Goal: Task Accomplishment & Management: Complete application form

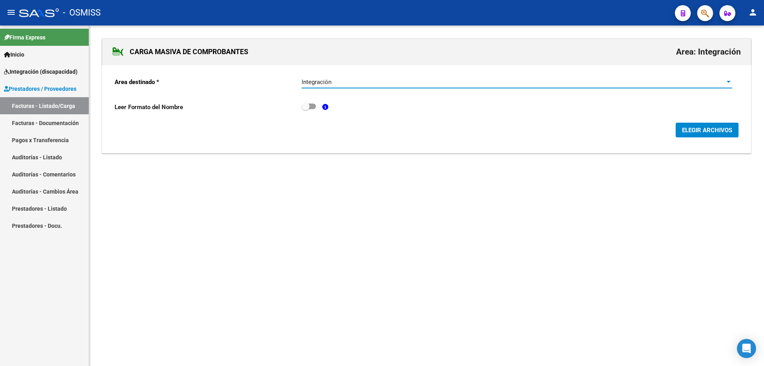
click at [323, 87] on div "Integración Seleccionar Area" at bounding box center [517, 79] width 431 height 17
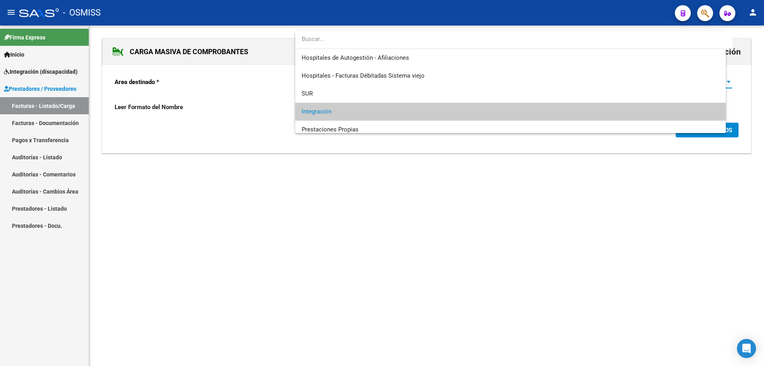
scroll to position [30, 0]
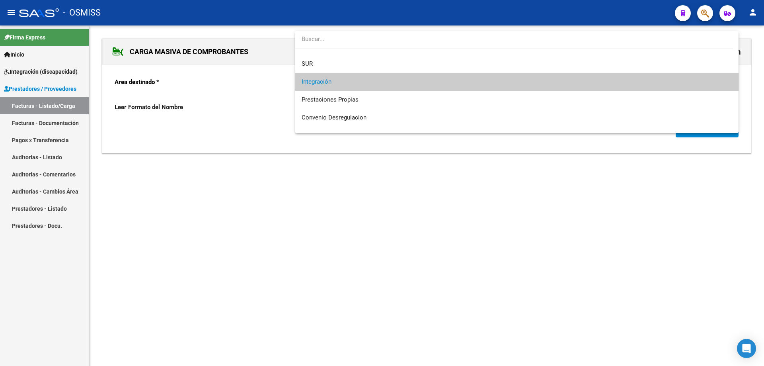
click at [418, 215] on div at bounding box center [382, 183] width 764 height 366
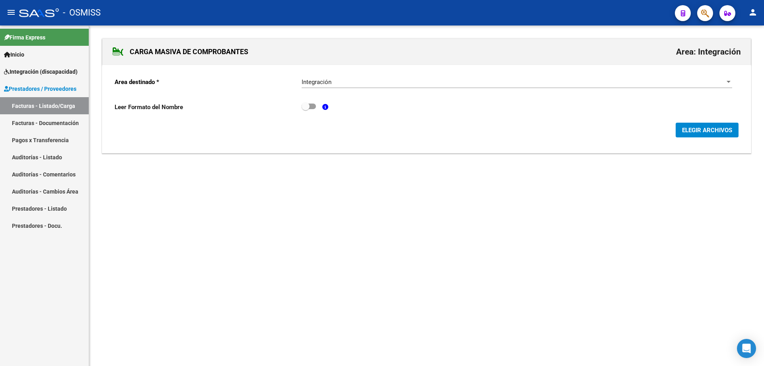
click at [704, 130] on span "ELEGIR ARCHIVOS" at bounding box center [707, 130] width 50 height 7
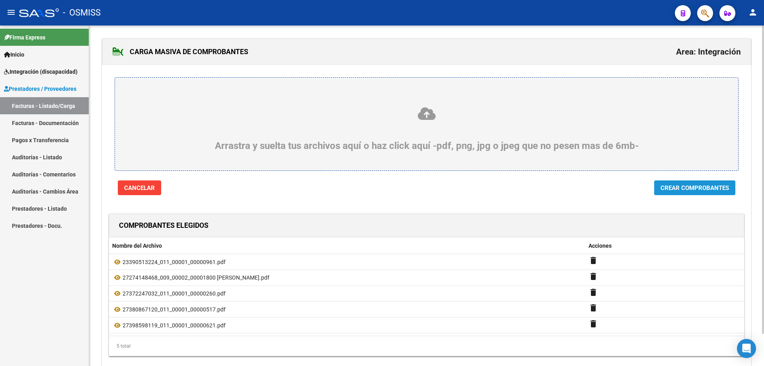
click at [678, 184] on span "Crear Comprobantes" at bounding box center [695, 187] width 68 height 7
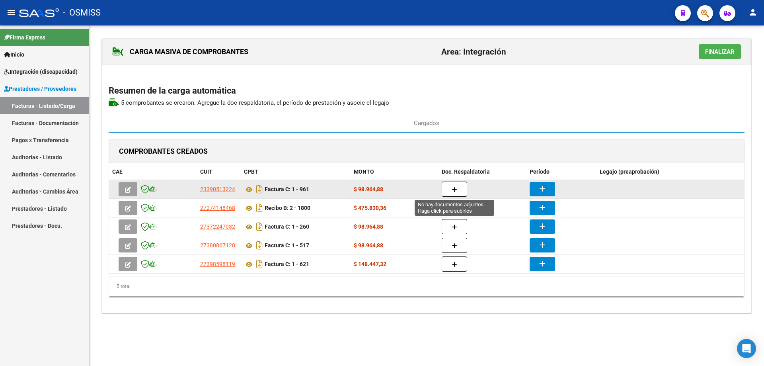
click at [465, 192] on button "button" at bounding box center [454, 189] width 25 height 15
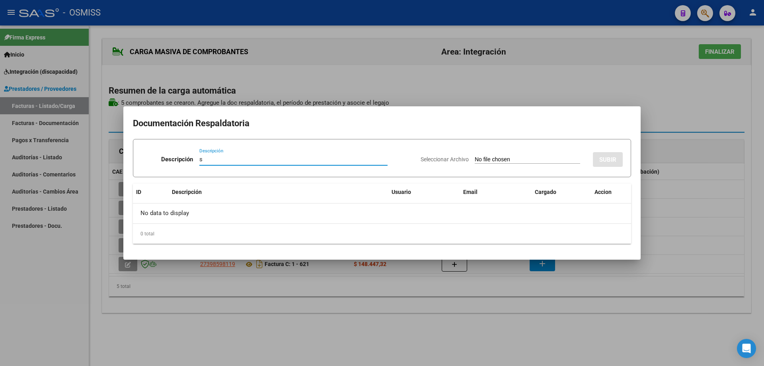
type input "s"
click at [475, 157] on input "Seleccionar Archivo" at bounding box center [528, 160] width 106 height 8
type input "C:\fakepath\ASIST IE SEPTIEMBRE [PERSON_NAME].pdf"
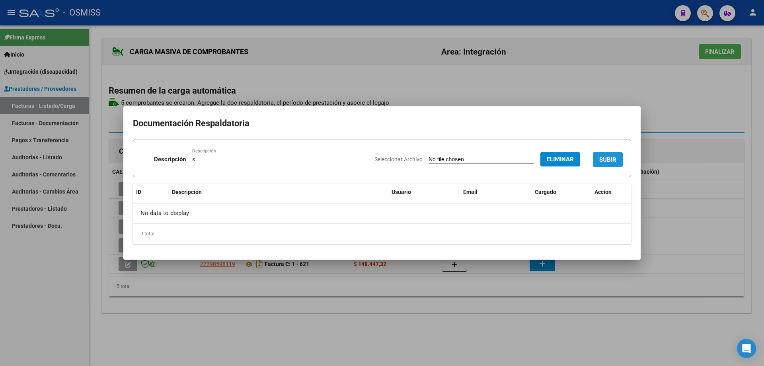
click at [608, 156] on span "SUBIR" at bounding box center [608, 159] width 17 height 7
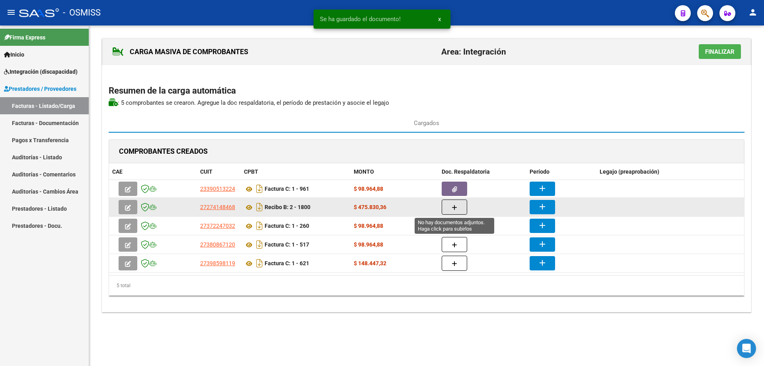
click at [457, 205] on button "button" at bounding box center [454, 206] width 25 height 15
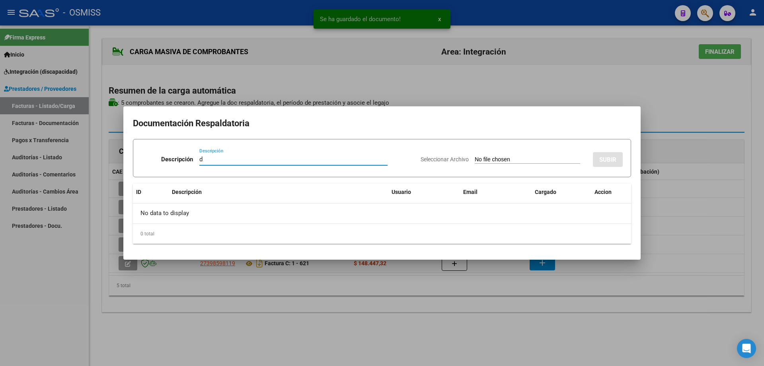
type input "d"
click at [475, 161] on input "Seleccionar Archivo" at bounding box center [528, 160] width 106 height 8
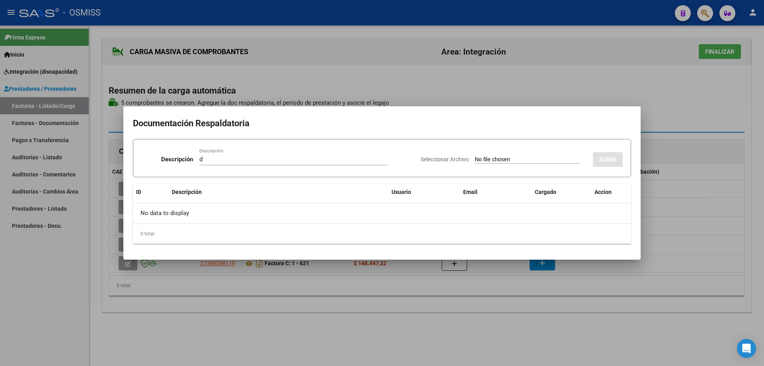
type input "C:\fakepath\ASIST IE SEPTIEMBRE [PERSON_NAME].pdf"
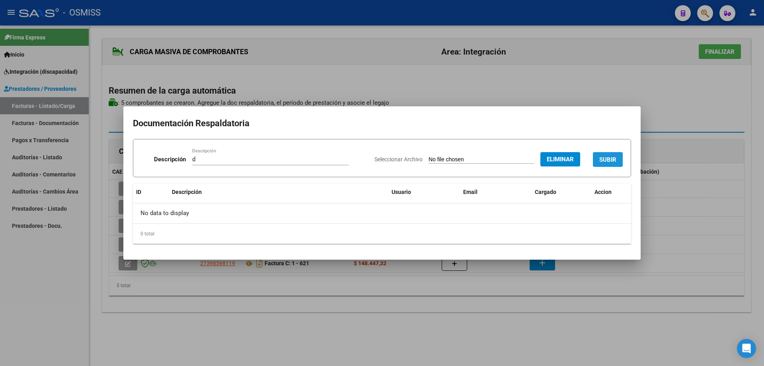
click at [604, 155] on button "SUBIR" at bounding box center [608, 159] width 30 height 15
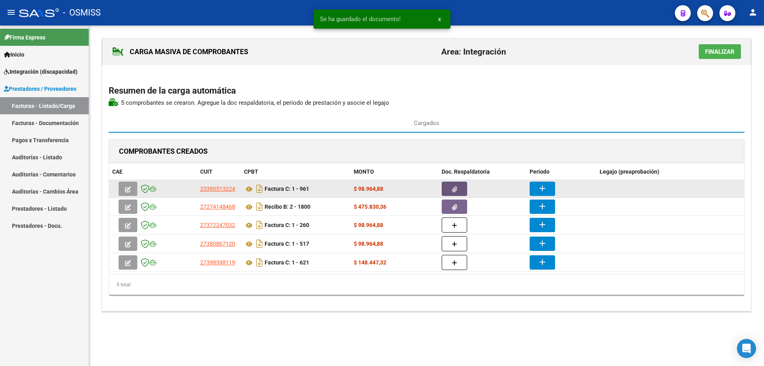
click at [461, 186] on button "button" at bounding box center [454, 189] width 25 height 14
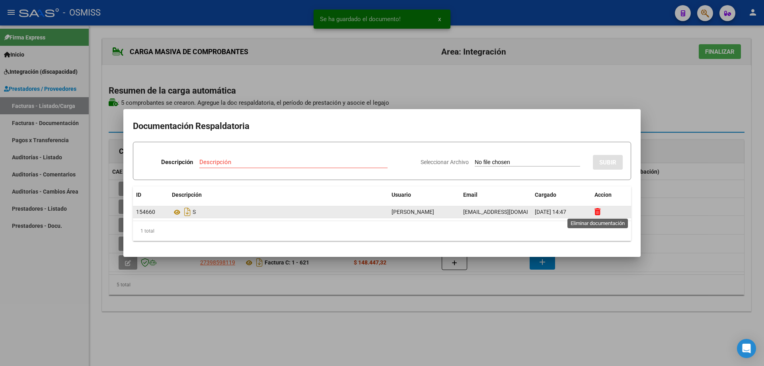
click at [600, 213] on icon at bounding box center [598, 212] width 6 height 8
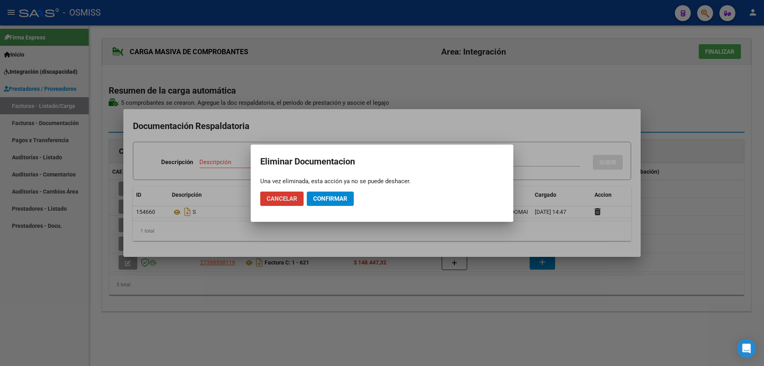
click at [328, 202] on span "Confirmar" at bounding box center [330, 198] width 34 height 7
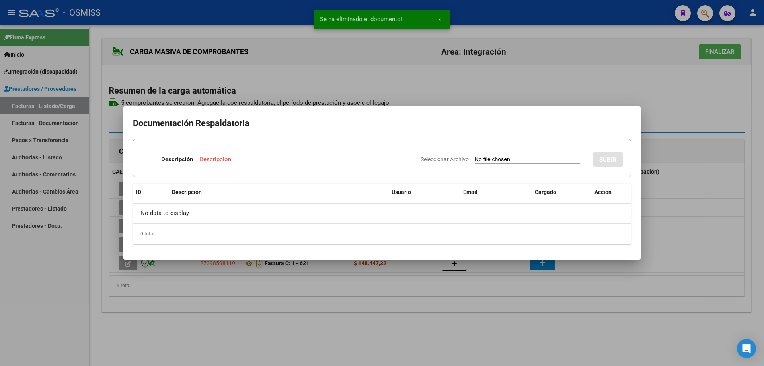
click at [308, 161] on input "Descripción" at bounding box center [293, 159] width 188 height 7
type input "f"
click at [482, 161] on input "Seleccionar Archivo" at bounding box center [528, 160] width 106 height 8
type input "C:\fakepath\Asistencia.pdf"
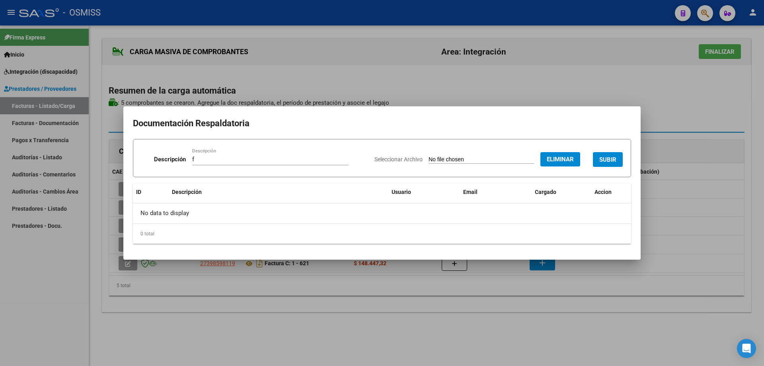
click at [609, 155] on button "SUBIR" at bounding box center [608, 159] width 30 height 15
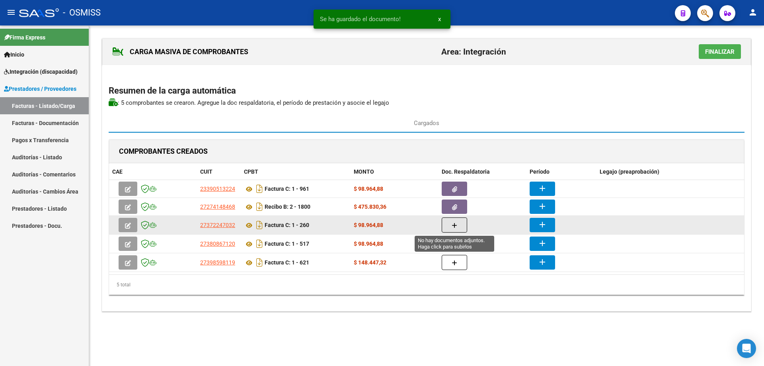
click at [458, 222] on button "button" at bounding box center [454, 224] width 25 height 15
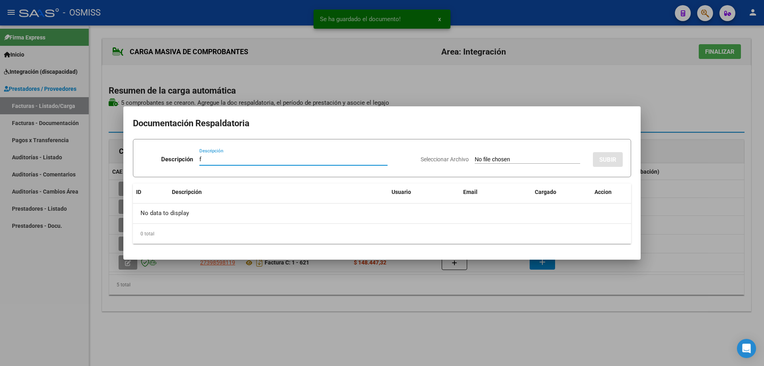
type input "f"
click at [491, 158] on input "Seleccionar Archivo" at bounding box center [528, 160] width 106 height 8
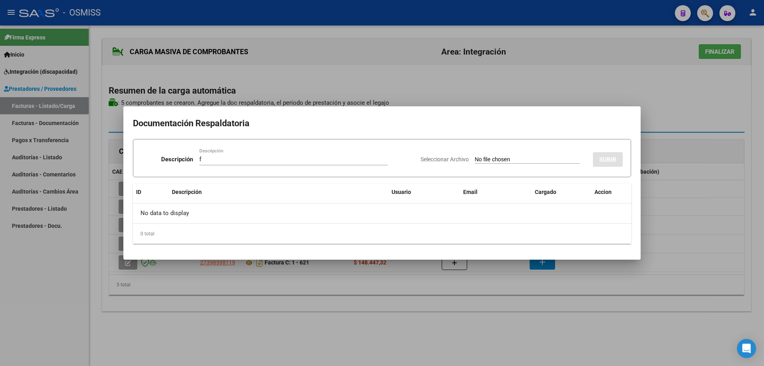
type input "C:\fakepath\[PERSON_NAME] asistencia septiembre - psicologia.pdf"
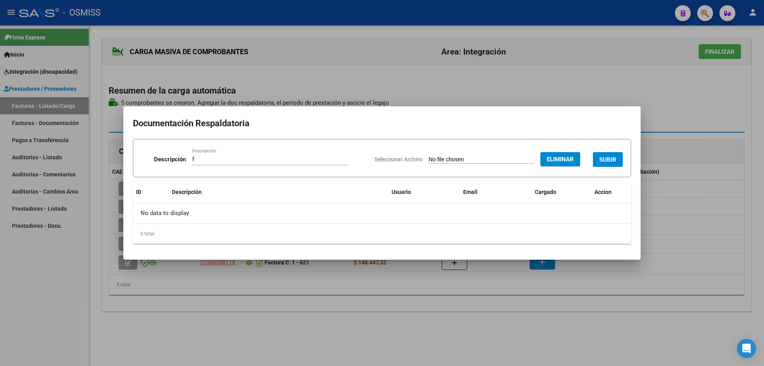
click at [613, 154] on button "SUBIR" at bounding box center [608, 159] width 30 height 15
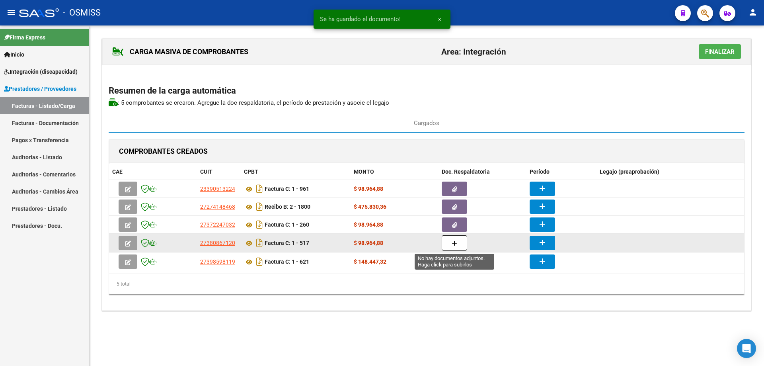
click at [453, 246] on span "button" at bounding box center [455, 242] width 6 height 7
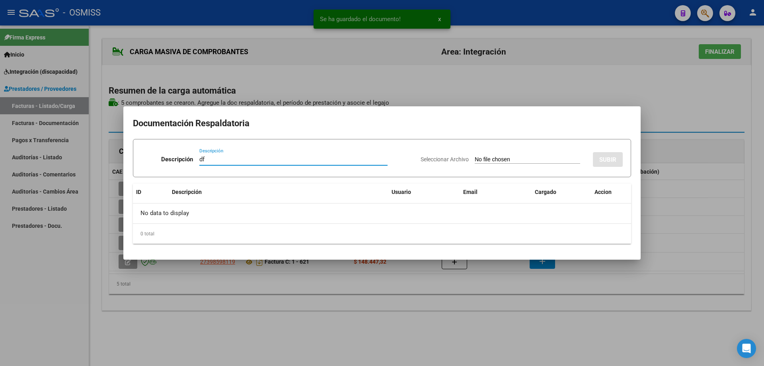
type input "df"
click at [497, 161] on input "Seleccionar Archivo" at bounding box center [528, 160] width 106 height 8
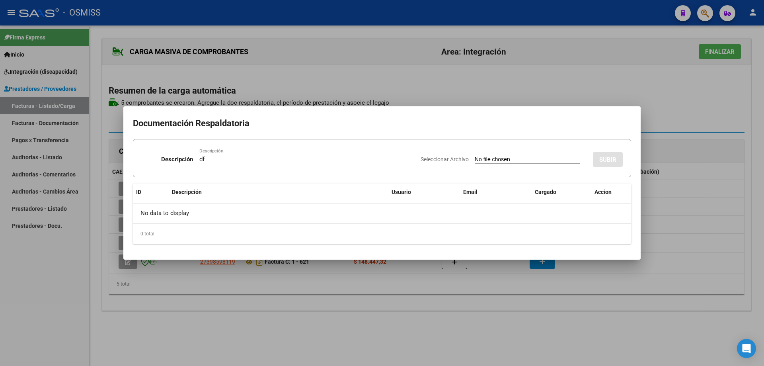
type input "C:\fakepath\Asistencia [PERSON_NAME][DATE].pdf"
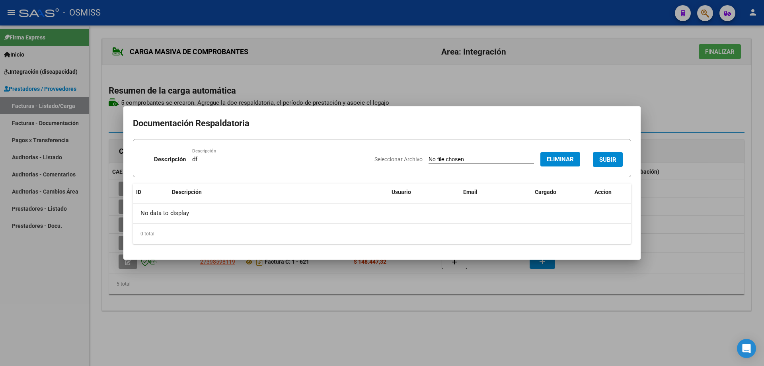
click at [601, 158] on span "SUBIR" at bounding box center [608, 159] width 17 height 7
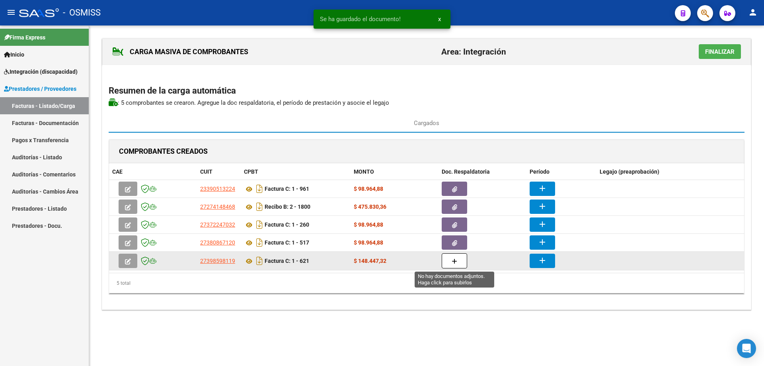
click at [463, 263] on button "button" at bounding box center [454, 260] width 25 height 15
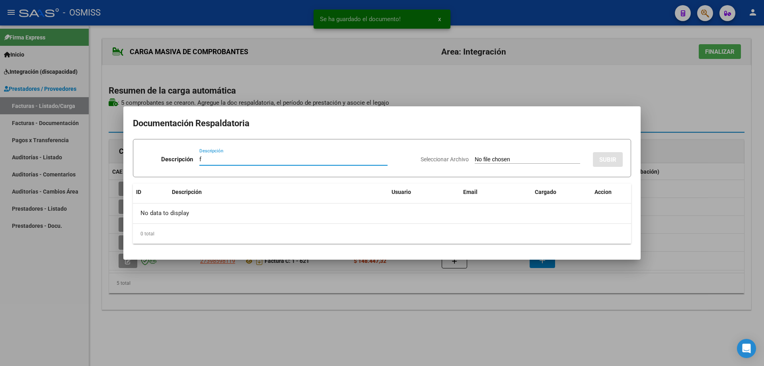
type input "f"
click at [475, 160] on input "Seleccionar Archivo" at bounding box center [528, 160] width 106 height 8
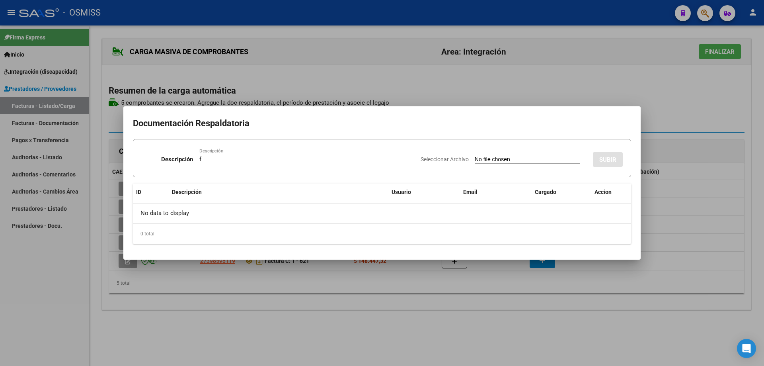
type input "C:\fakepath\asistencia [PERSON_NAME] septiembre.pdf"
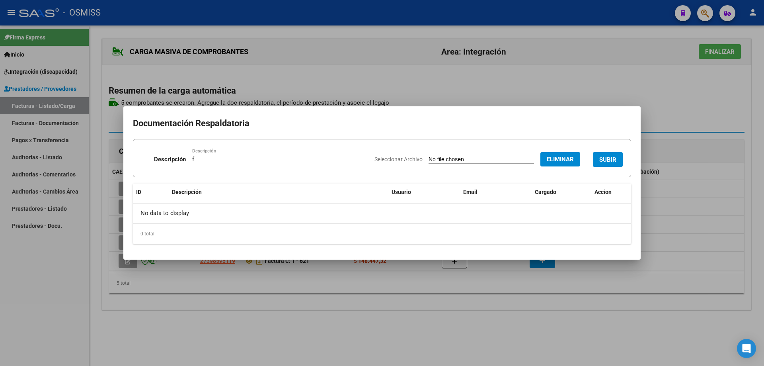
click at [596, 157] on button "SUBIR" at bounding box center [608, 159] width 30 height 15
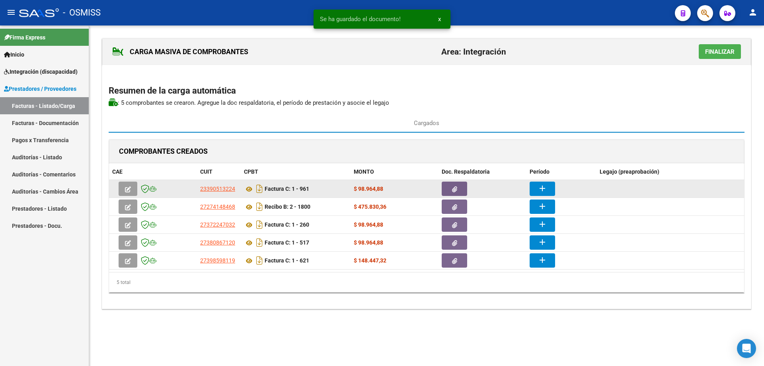
click at [554, 185] on button "add" at bounding box center [542, 189] width 25 height 14
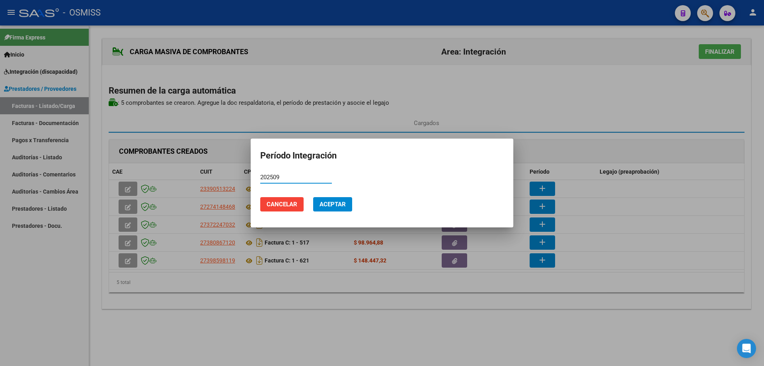
drag, startPoint x: 287, startPoint y: 177, endPoint x: 255, endPoint y: 172, distance: 32.6
click at [254, 172] on mat-dialog-content "202509 Período (AAAAMM)" at bounding box center [382, 181] width 263 height 20
type input "202509"
click at [344, 207] on span "Aceptar" at bounding box center [333, 204] width 26 height 7
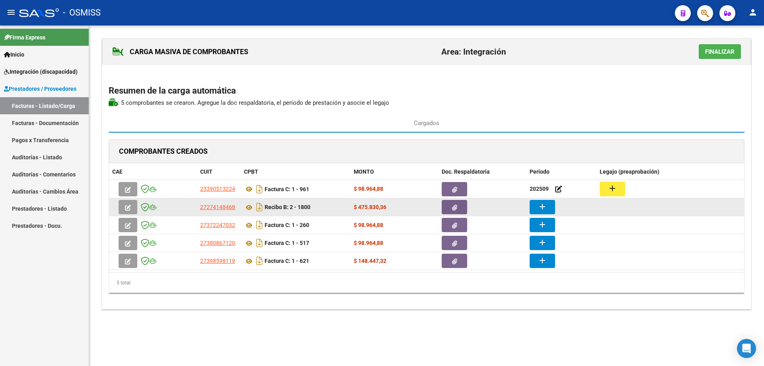
click at [550, 206] on button "add" at bounding box center [542, 207] width 25 height 14
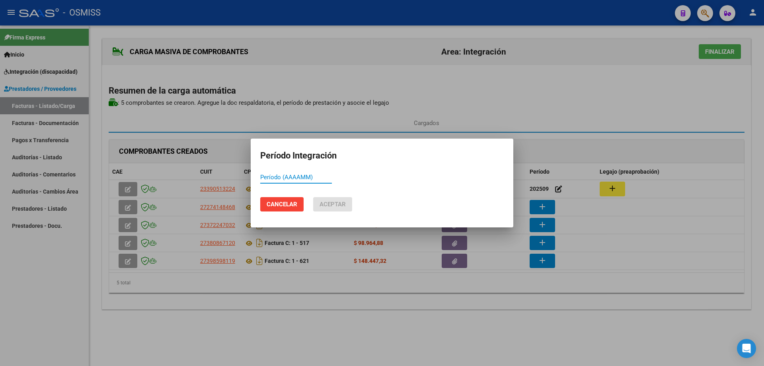
paste input "202509"
type input "202509"
click at [334, 205] on span "Aceptar" at bounding box center [333, 204] width 26 height 7
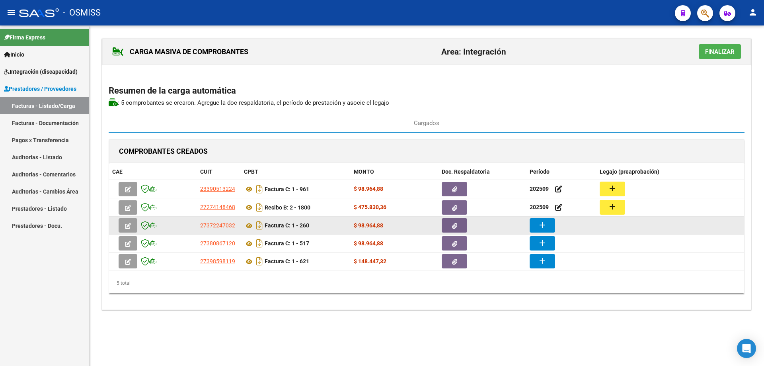
click at [536, 223] on button "add" at bounding box center [542, 225] width 25 height 14
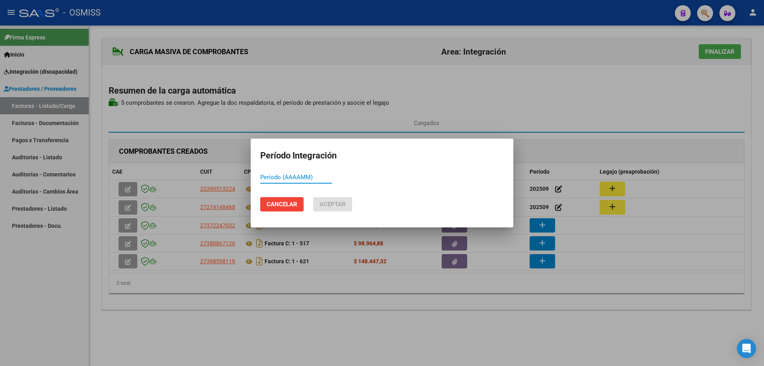
paste input "202509"
type input "202509"
click at [318, 203] on button "Aceptar" at bounding box center [332, 204] width 39 height 14
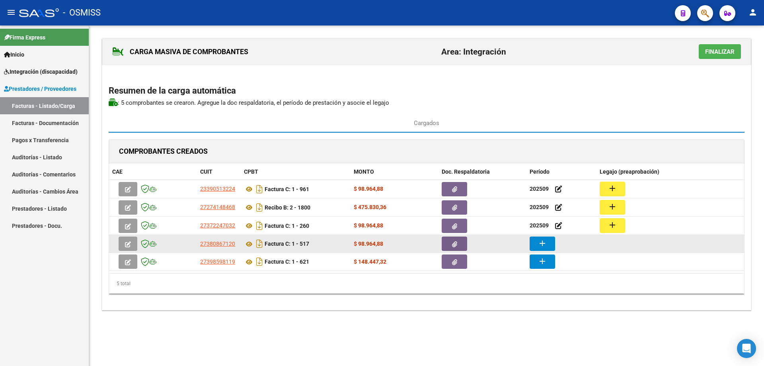
click at [544, 246] on mat-icon "add" at bounding box center [543, 243] width 10 height 10
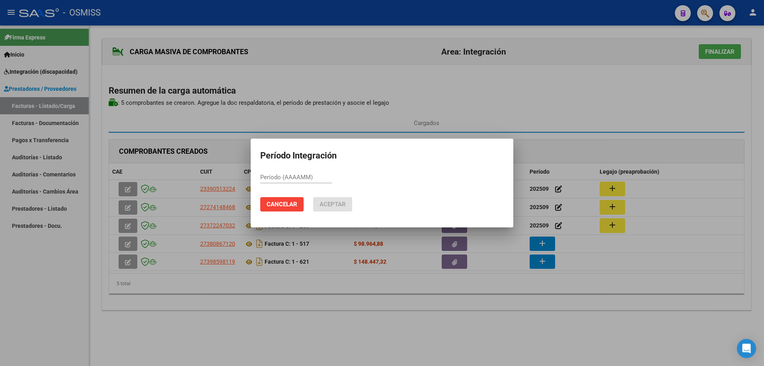
drag, startPoint x: 297, startPoint y: 174, endPoint x: 274, endPoint y: 179, distance: 23.7
paste input "202509"
type input "202509"
click at [342, 204] on span "Aceptar" at bounding box center [333, 204] width 26 height 7
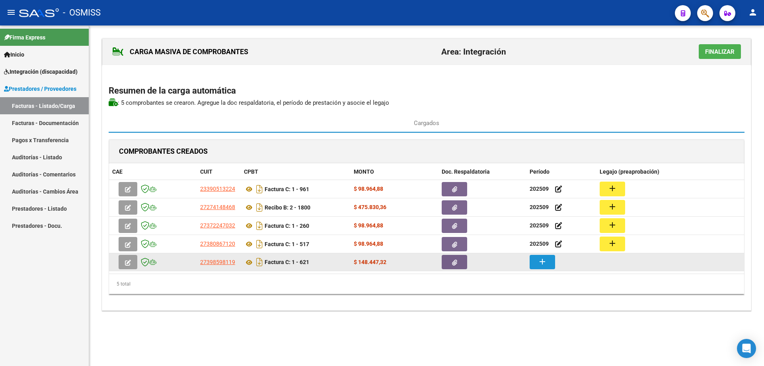
click at [539, 262] on mat-icon "add" at bounding box center [543, 262] width 10 height 10
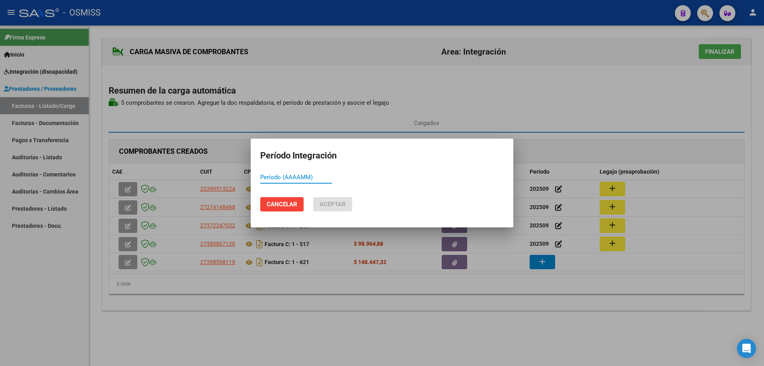
paste input "202509"
type input "202509"
click at [354, 206] on mat-dialog-actions "Cancelar Aceptar" at bounding box center [382, 204] width 244 height 27
click at [348, 204] on button "Aceptar" at bounding box center [332, 204] width 39 height 14
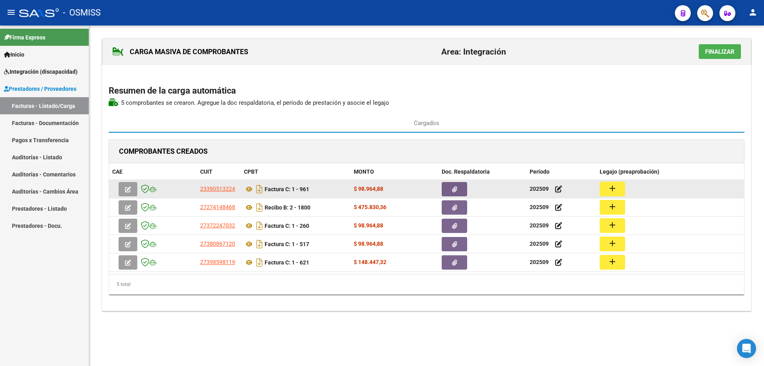
click at [612, 186] on mat-icon "add" at bounding box center [613, 189] width 10 height 10
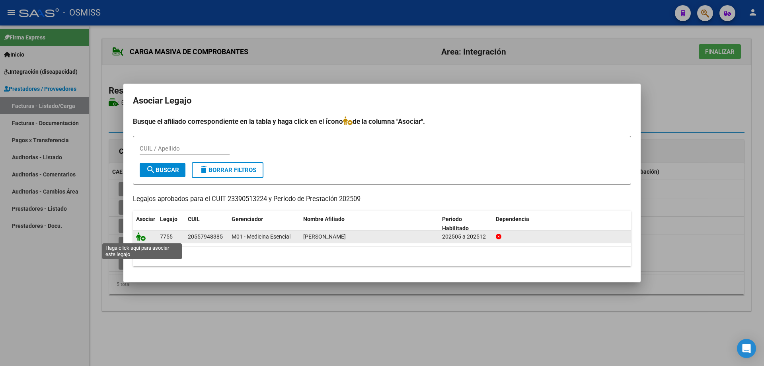
click at [140, 240] on icon at bounding box center [141, 236] width 10 height 9
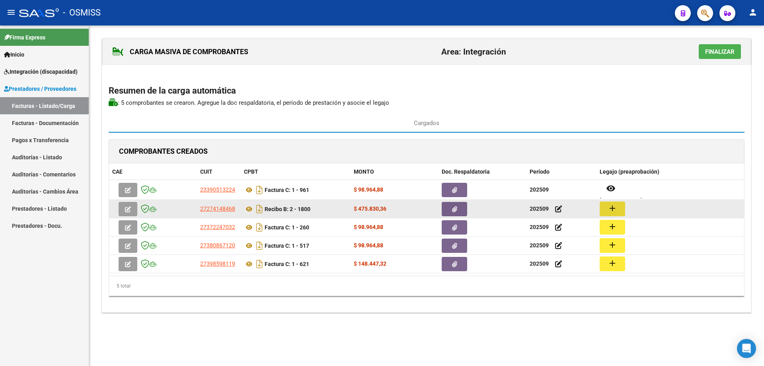
click at [613, 210] on mat-icon "add" at bounding box center [613, 208] width 10 height 10
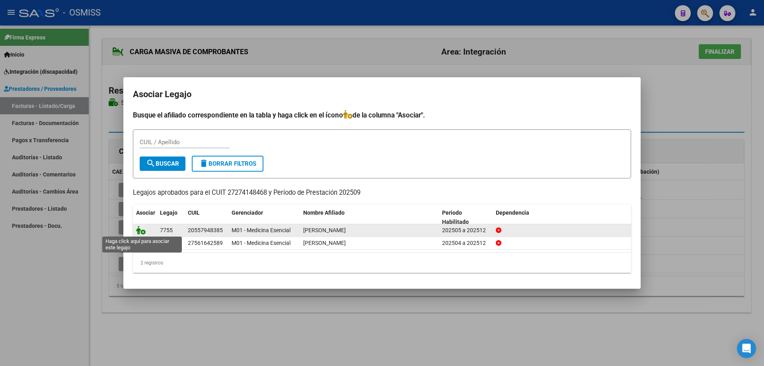
click at [139, 230] on icon at bounding box center [141, 230] width 10 height 9
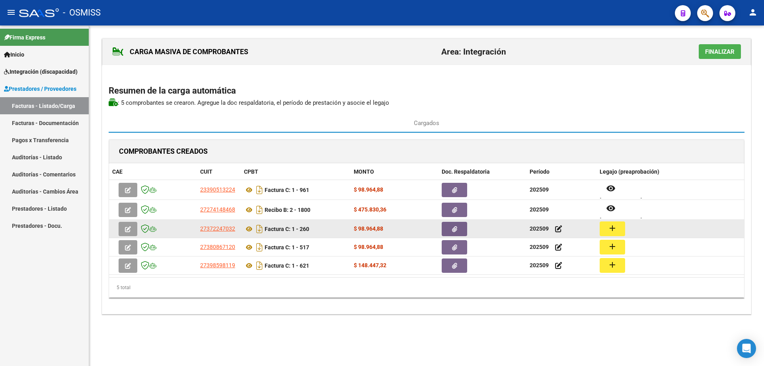
click at [613, 230] on mat-icon "add" at bounding box center [613, 228] width 10 height 10
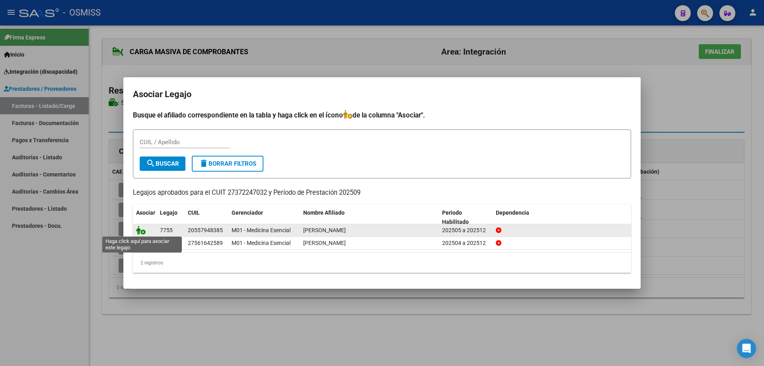
click at [143, 229] on icon at bounding box center [141, 230] width 10 height 9
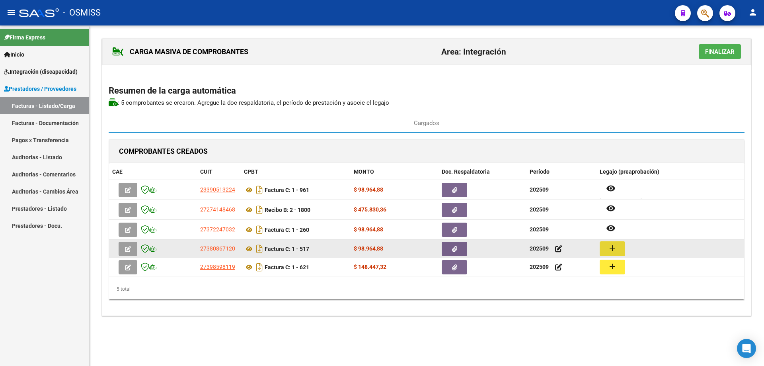
drag, startPoint x: 615, startPoint y: 247, endPoint x: 610, endPoint y: 247, distance: 5.2
click at [610, 247] on mat-icon "add" at bounding box center [613, 248] width 10 height 10
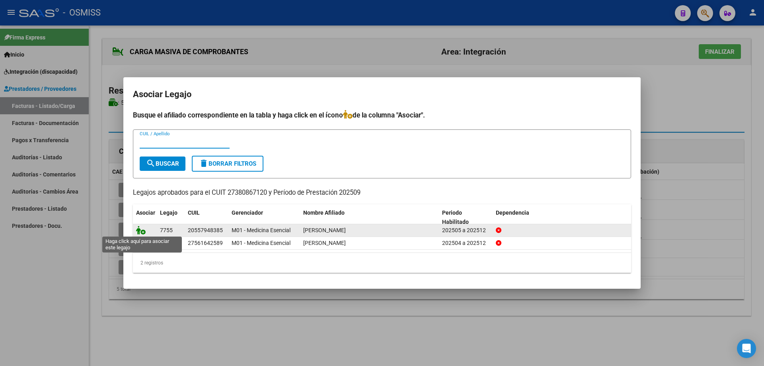
click at [141, 231] on icon at bounding box center [141, 230] width 10 height 9
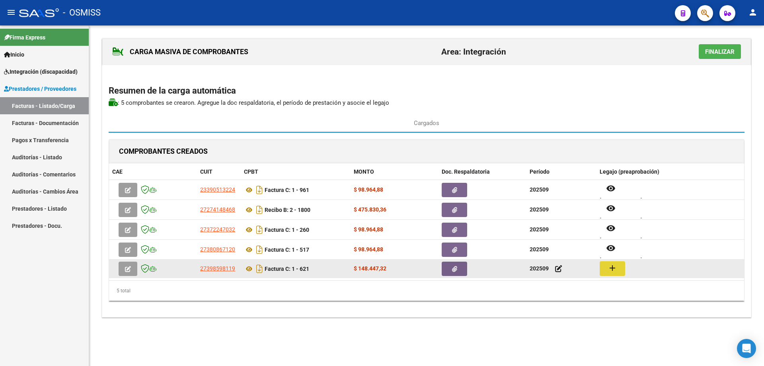
click at [606, 269] on button "add" at bounding box center [612, 268] width 25 height 15
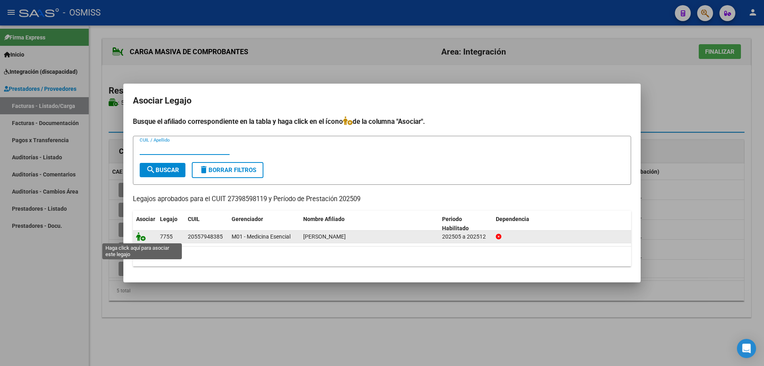
click at [142, 237] on icon at bounding box center [141, 236] width 10 height 9
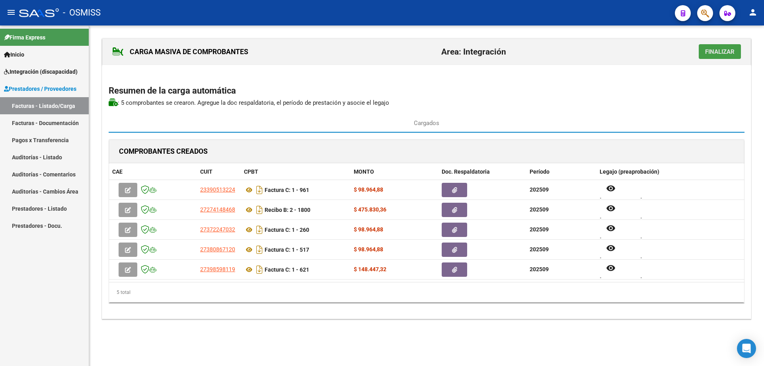
click at [709, 51] on span "Finalizar" at bounding box center [719, 51] width 29 height 7
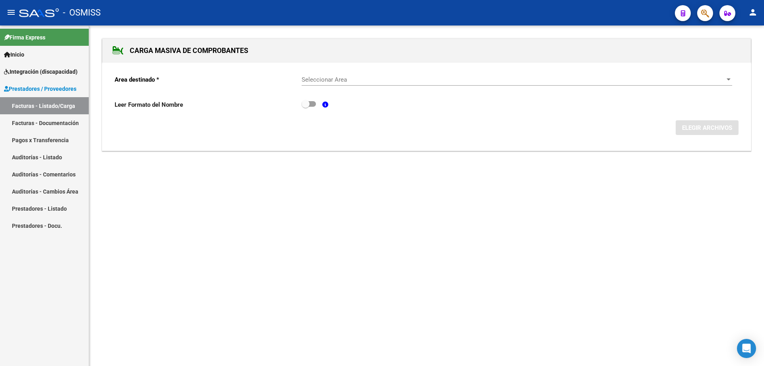
click at [364, 76] on span "Seleccionar Area" at bounding box center [514, 79] width 424 height 7
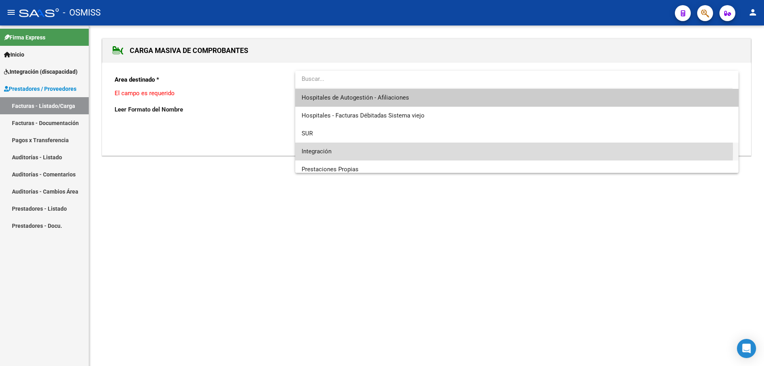
drag, startPoint x: 345, startPoint y: 149, endPoint x: 371, endPoint y: 151, distance: 26.8
click at [344, 149] on span "Integración" at bounding box center [517, 152] width 431 height 18
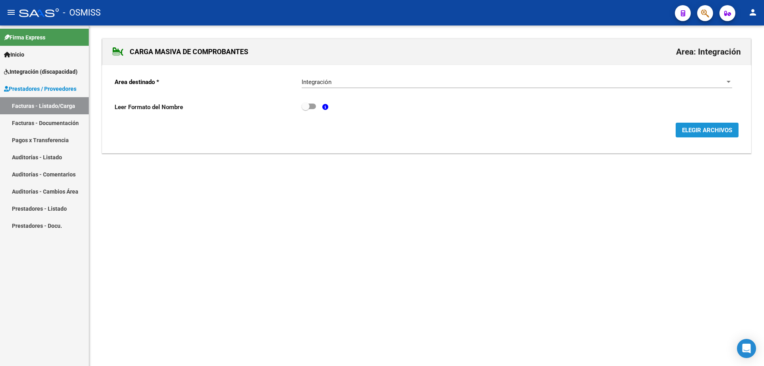
click at [705, 130] on span "ELEGIR ARCHIVOS" at bounding box center [707, 130] width 50 height 7
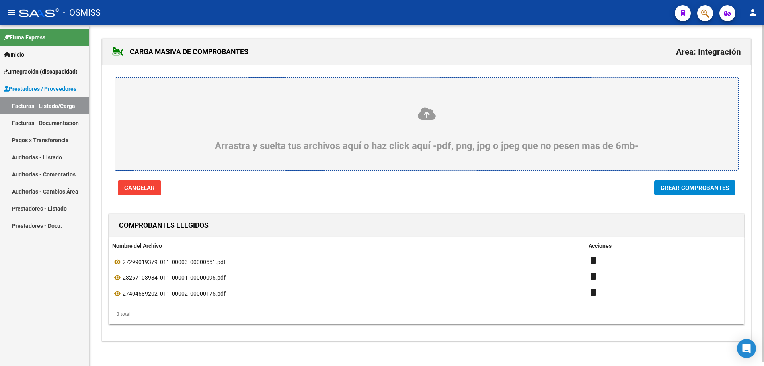
click at [706, 182] on button "Crear Comprobantes" at bounding box center [695, 187] width 81 height 15
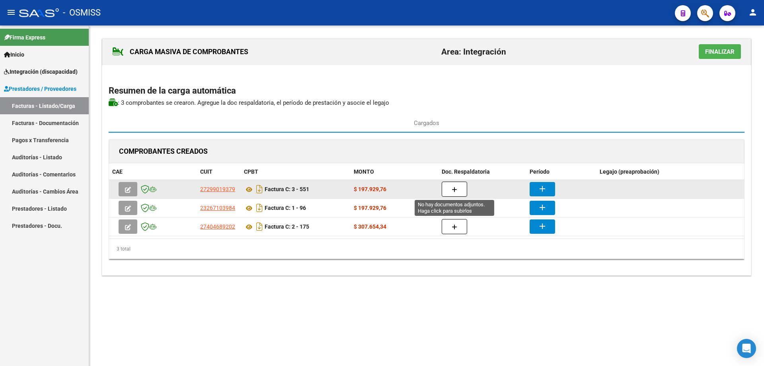
click at [460, 187] on button "button" at bounding box center [454, 189] width 25 height 15
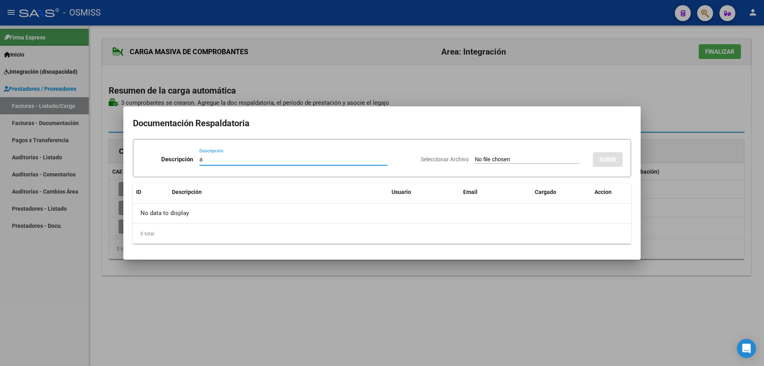
type input "a"
click at [477, 158] on input "Seleccionar Archivo" at bounding box center [528, 160] width 106 height 8
type input "C:\fakepath\Archivo_escaneado_20251003-2147.pdf"
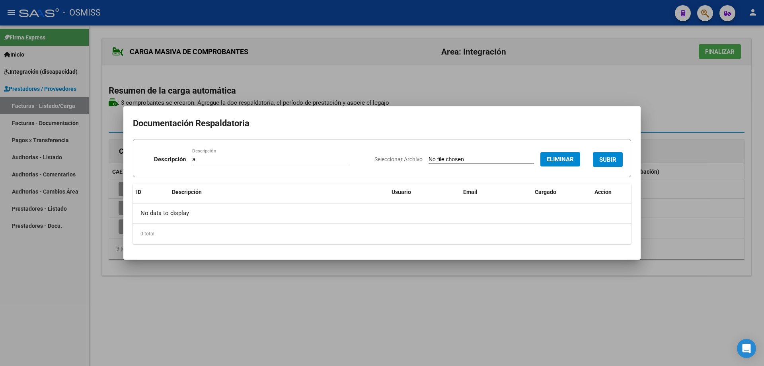
click at [601, 153] on button "SUBIR" at bounding box center [608, 159] width 30 height 15
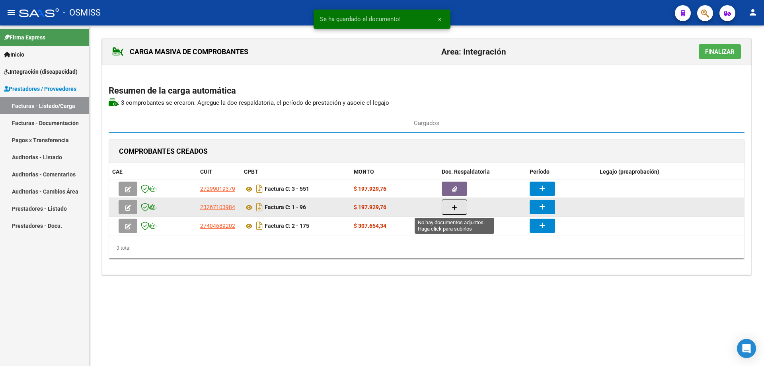
click at [462, 205] on button "button" at bounding box center [454, 206] width 25 height 15
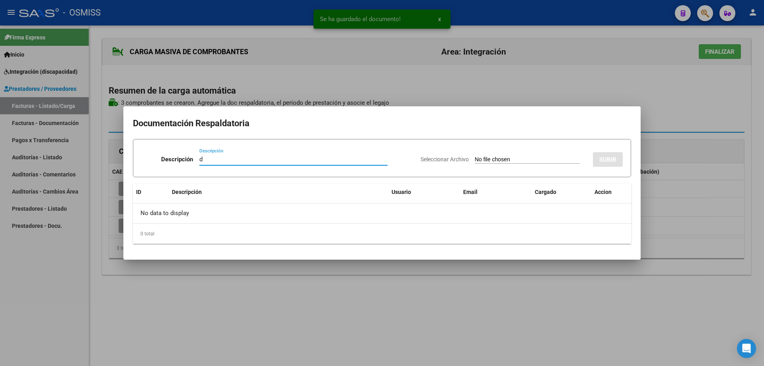
type input "d"
click at [498, 162] on input "Seleccionar Archivo" at bounding box center [528, 160] width 106 height 8
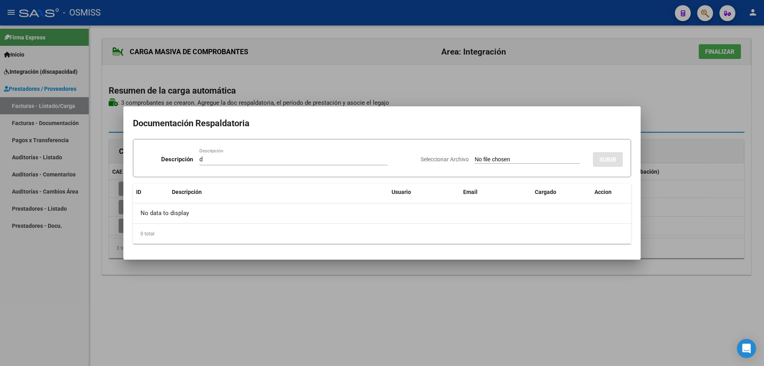
type input "C:\fakepath\Planilla asistencia septiembre [PERSON_NAME] .pdf"
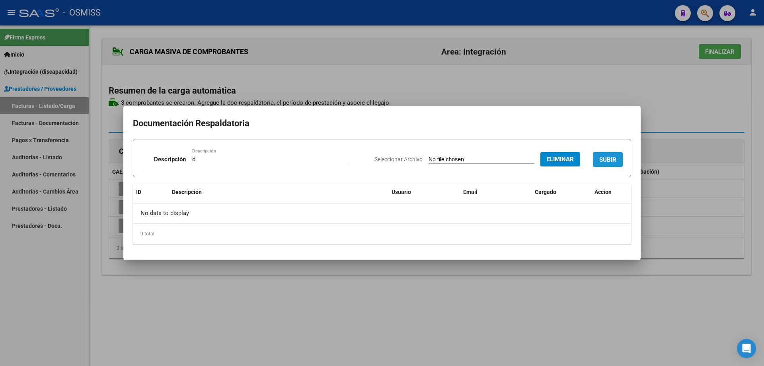
click at [610, 154] on button "SUBIR" at bounding box center [608, 159] width 30 height 15
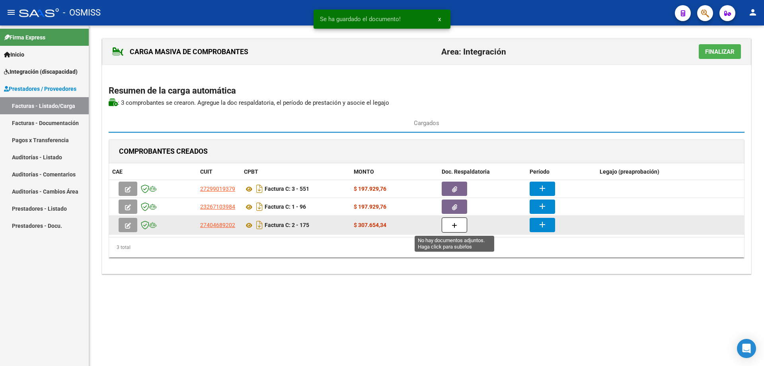
click at [462, 229] on button "button" at bounding box center [454, 224] width 25 height 15
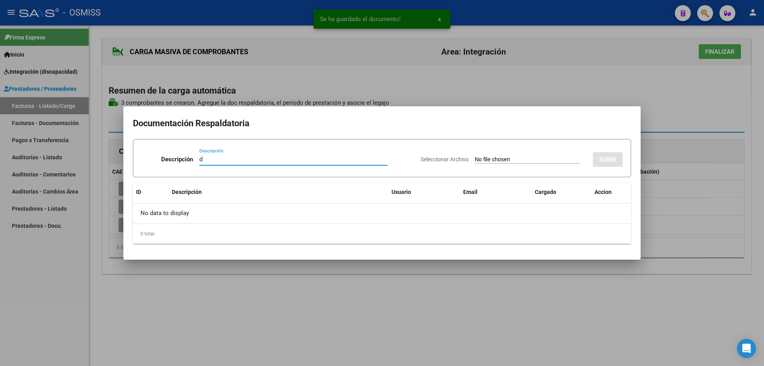
type input "d"
click at [510, 156] on app-file-uploader "Seleccionar Archivo" at bounding box center [504, 159] width 166 height 7
click at [475, 158] on input "Seleccionar Archivo" at bounding box center [528, 160] width 106 height 8
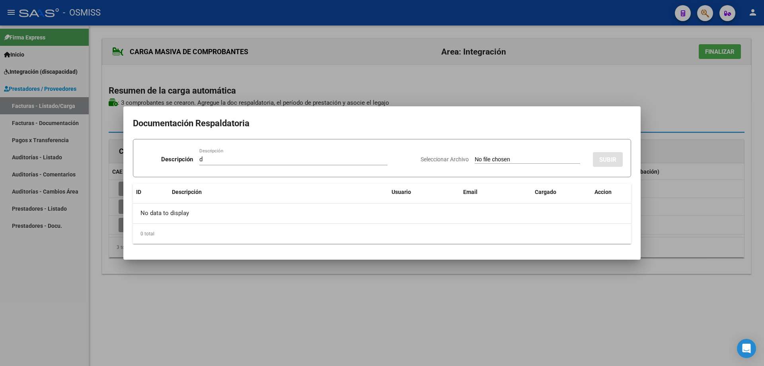
type input "C:\fakepath\ASISTENCIA [DATE].pdf"
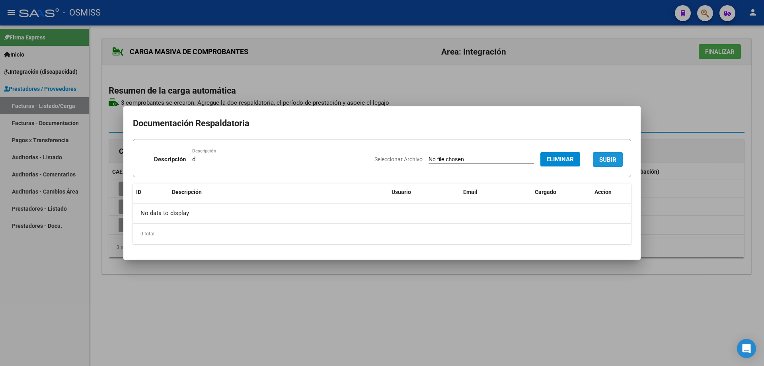
click at [613, 153] on button "SUBIR" at bounding box center [608, 159] width 30 height 15
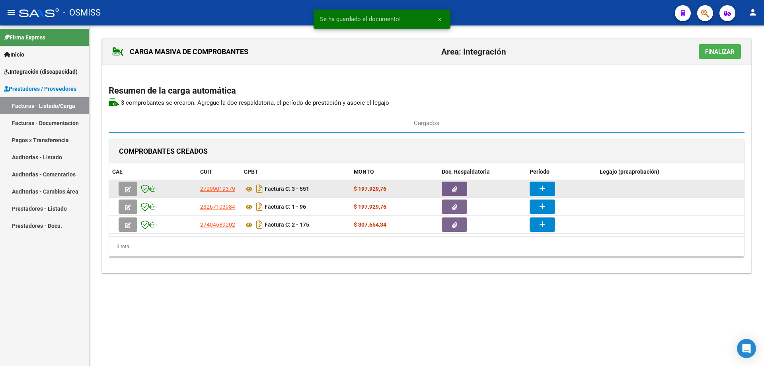
click at [541, 191] on mat-icon "add" at bounding box center [543, 189] width 10 height 10
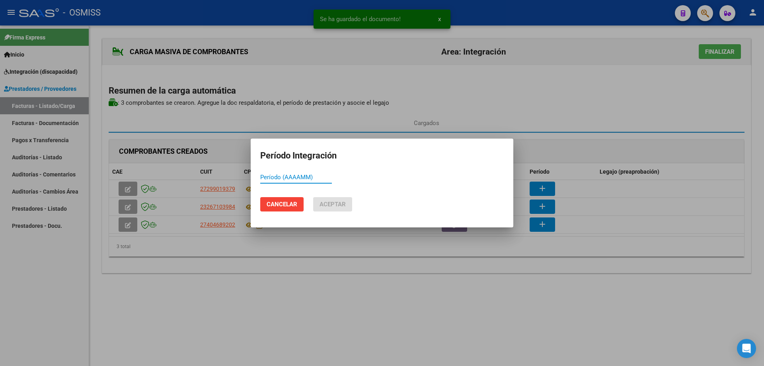
paste input "202509"
type input "202509"
click at [325, 204] on span "Aceptar" at bounding box center [333, 204] width 26 height 7
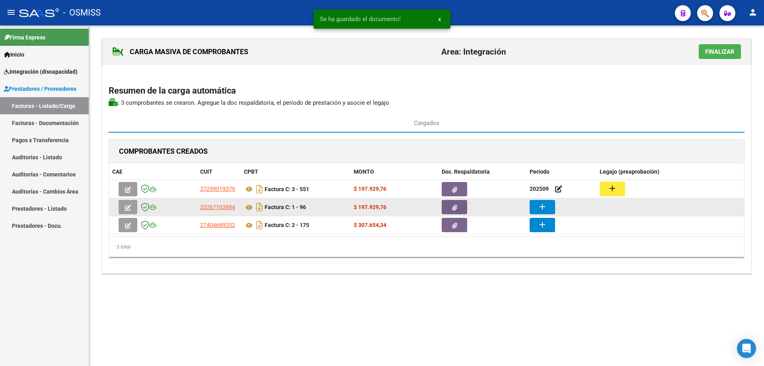
click at [537, 207] on button "add" at bounding box center [542, 207] width 25 height 14
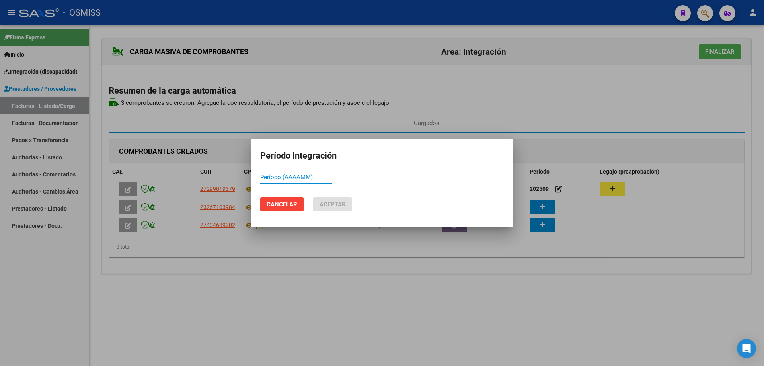
paste input "202509"
type input "202509"
click at [328, 200] on button "Aceptar" at bounding box center [332, 204] width 39 height 14
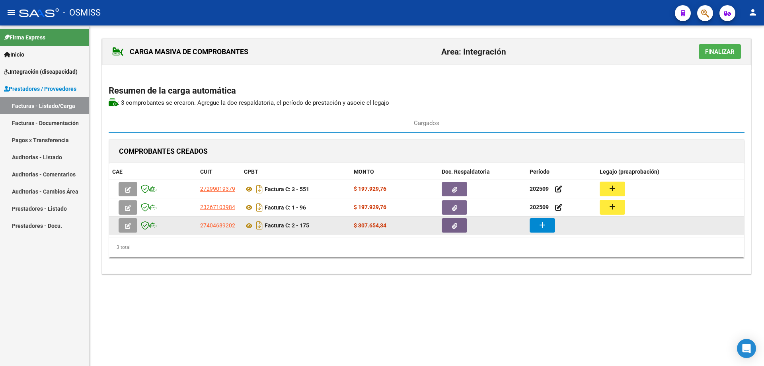
click at [538, 221] on mat-icon "add" at bounding box center [543, 225] width 10 height 10
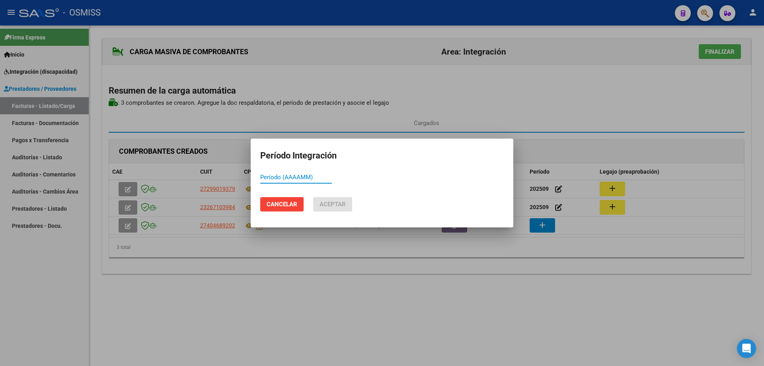
paste input "202509"
type input "202509"
click at [324, 203] on span "Aceptar" at bounding box center [333, 204] width 26 height 7
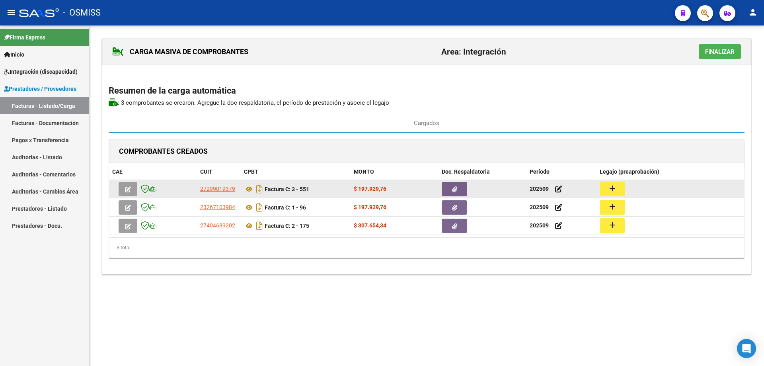
click at [608, 187] on mat-icon "add" at bounding box center [613, 189] width 10 height 10
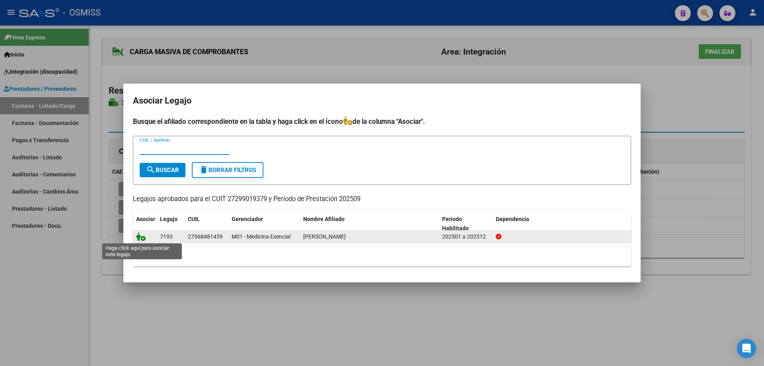
click at [143, 235] on icon at bounding box center [141, 236] width 10 height 9
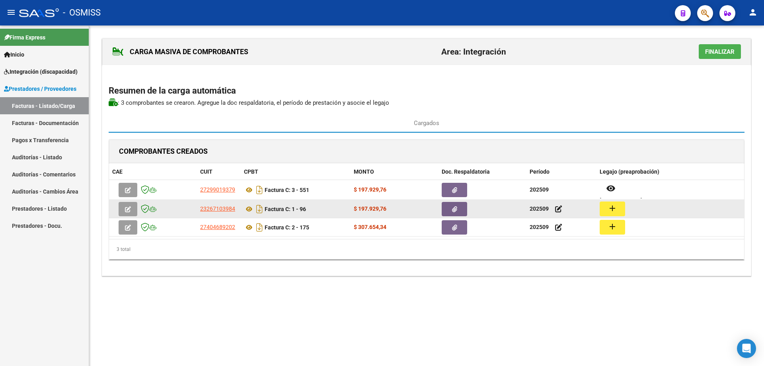
click at [608, 210] on mat-icon "add" at bounding box center [613, 208] width 10 height 10
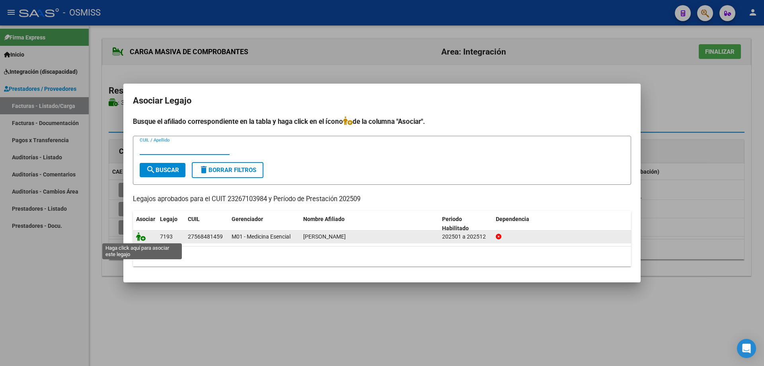
click at [137, 236] on icon at bounding box center [141, 236] width 10 height 9
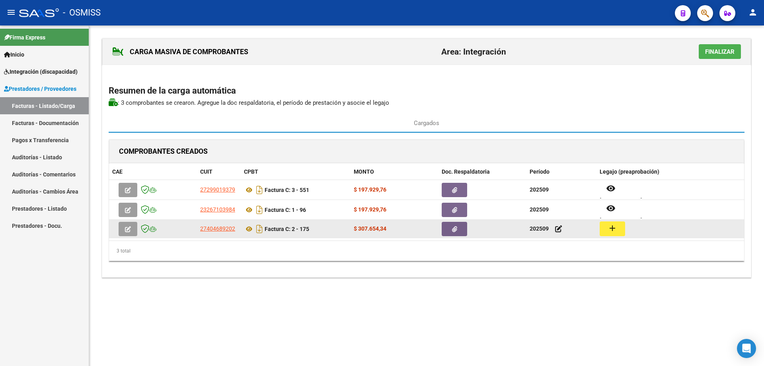
click at [610, 226] on mat-icon "add" at bounding box center [613, 228] width 10 height 10
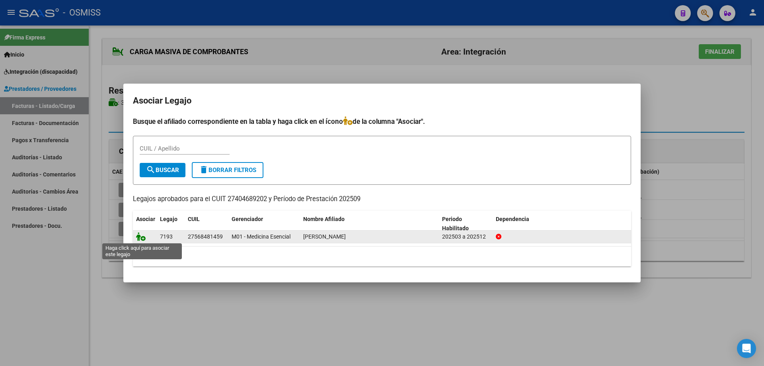
click at [137, 240] on icon at bounding box center [141, 236] width 10 height 9
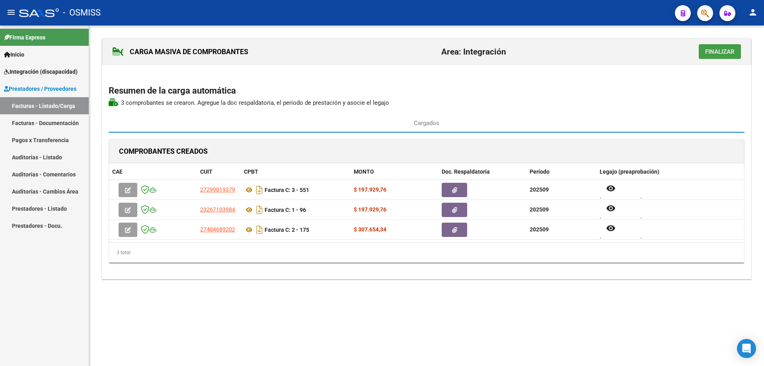
click at [708, 51] on span "Finalizar" at bounding box center [719, 51] width 29 height 7
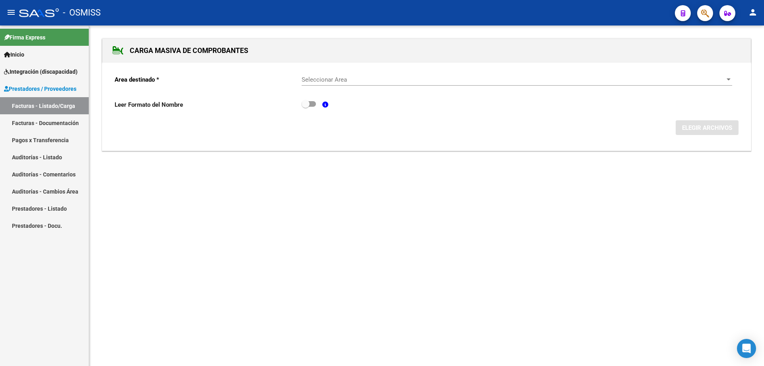
click at [404, 76] on span "Seleccionar Area" at bounding box center [514, 79] width 424 height 7
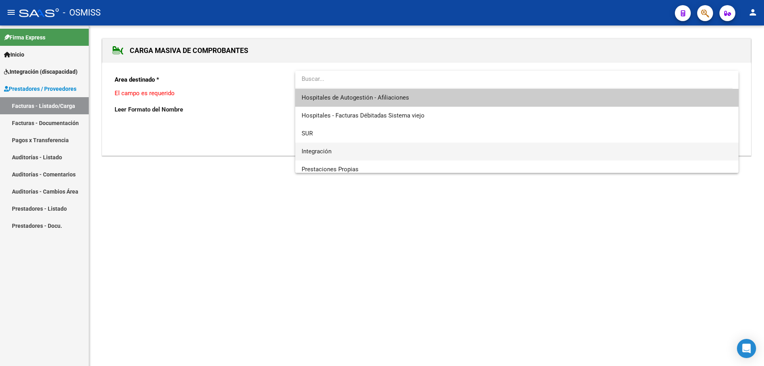
click at [329, 146] on span "Integración" at bounding box center [517, 152] width 431 height 18
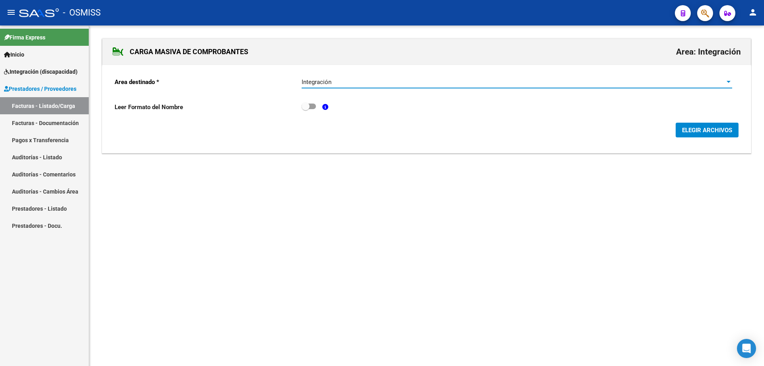
click at [694, 129] on span "ELEGIR ARCHIVOS" at bounding box center [707, 130] width 50 height 7
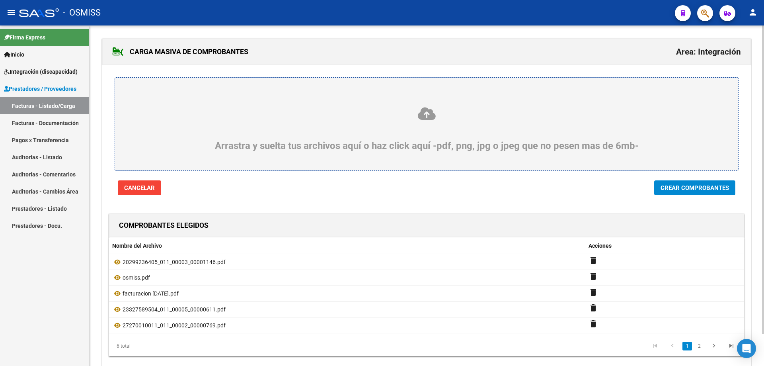
click at [684, 184] on span "Crear Comprobantes" at bounding box center [695, 187] width 68 height 7
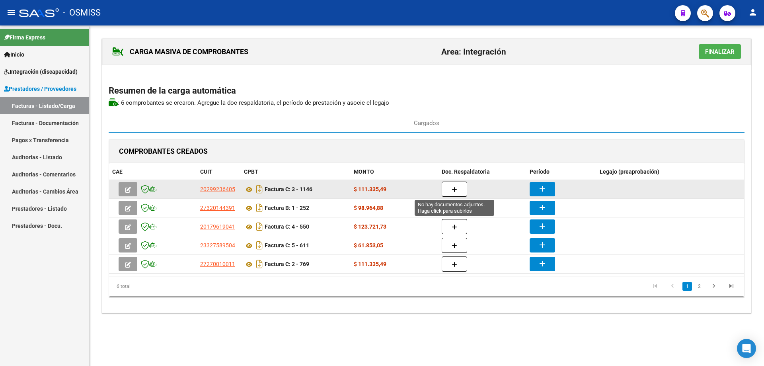
click at [461, 188] on button "button" at bounding box center [454, 189] width 25 height 15
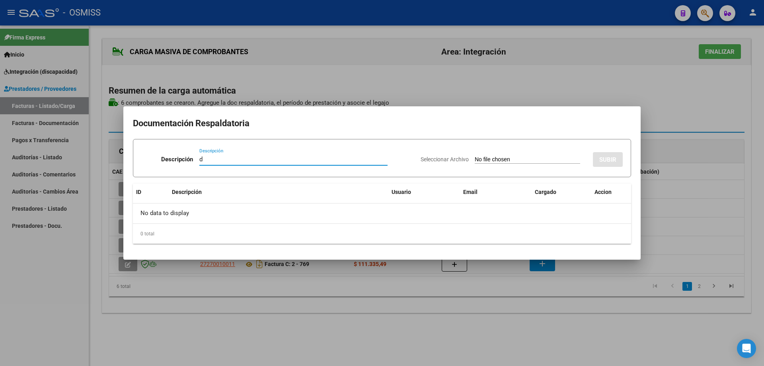
type input "d"
click at [495, 158] on input "Seleccionar Archivo" at bounding box center [528, 160] width 106 height 8
type input "C:\fakepath\Planilla [PERSON_NAME] septiembre.pdf"
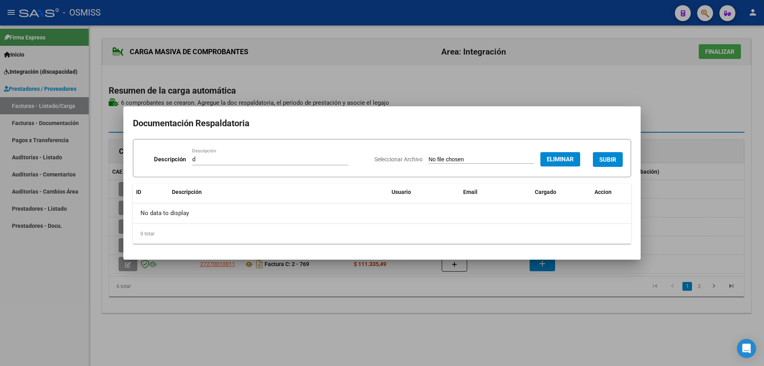
click at [609, 154] on button "SUBIR" at bounding box center [608, 159] width 30 height 15
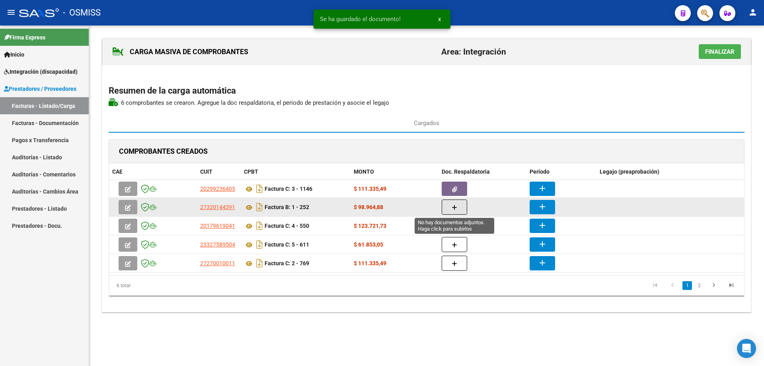
click at [455, 208] on icon "button" at bounding box center [455, 208] width 6 height 6
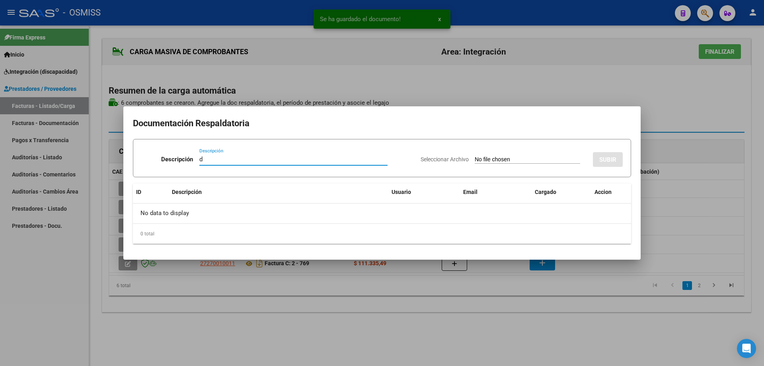
type input "d"
click at [475, 157] on input "Seleccionar Archivo" at bounding box center [528, 160] width 106 height 8
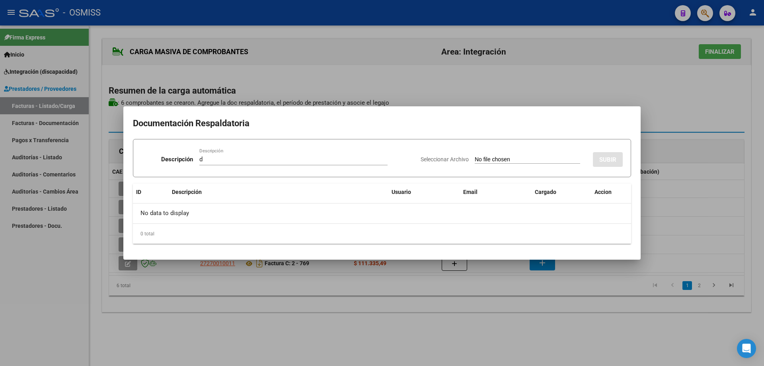
type input "C:\fakepath\osmiss.pdf"
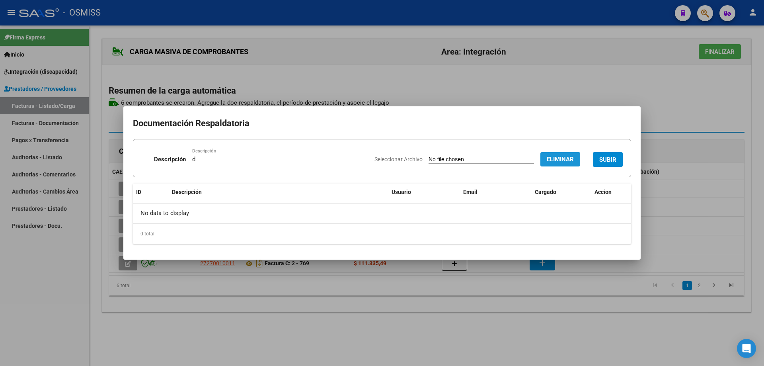
click at [561, 153] on button "Eliminar" at bounding box center [561, 159] width 40 height 14
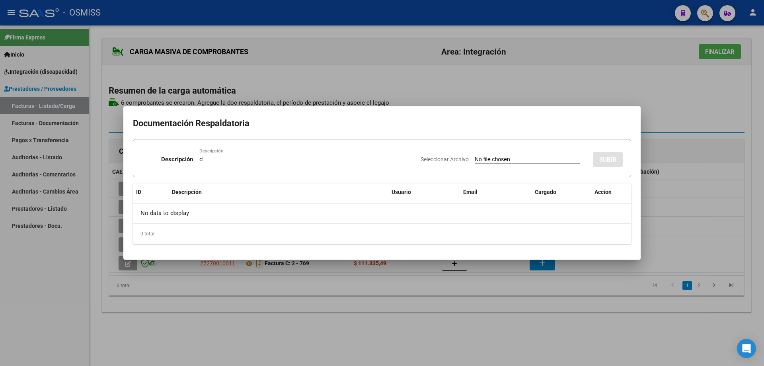
click at [482, 158] on input "Seleccionar Archivo" at bounding box center [528, 160] width 106 height 8
type input "C:\fakepath\castiilo [PERSON_NAME] asistencia.pdf"
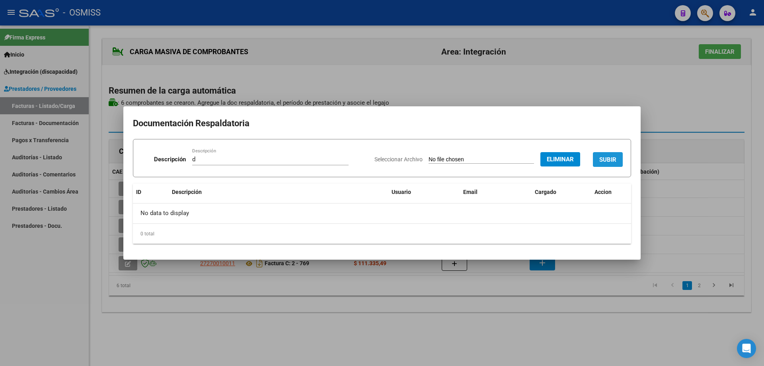
click at [608, 152] on button "SUBIR" at bounding box center [608, 159] width 30 height 15
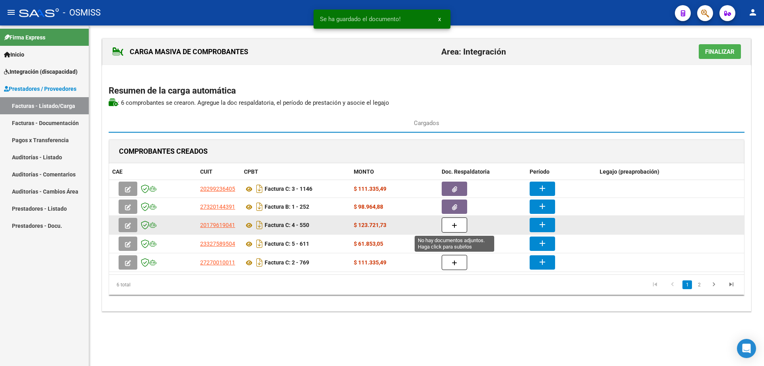
click at [457, 224] on icon "button" at bounding box center [455, 226] width 6 height 6
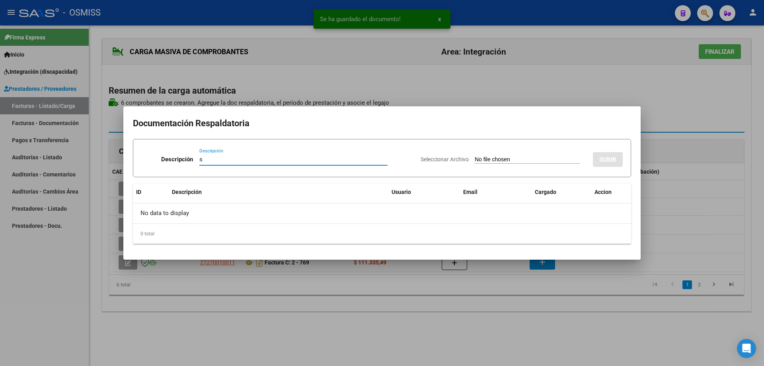
type input "s"
drag, startPoint x: 470, startPoint y: 155, endPoint x: 471, endPoint y: 162, distance: 7.3
click at [471, 160] on div "Seleccionar Archivo SUBIR" at bounding box center [522, 158] width 202 height 24
click at [475, 162] on input "Seleccionar Archivo" at bounding box center [528, 160] width 106 height 8
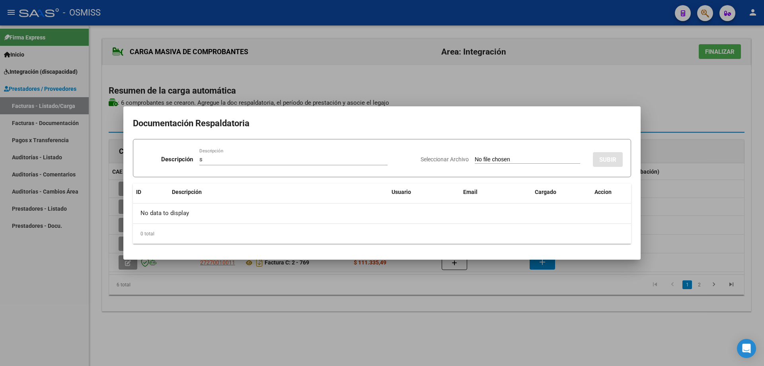
type input "C:\fakepath\pdf unificado octubre.pdf"
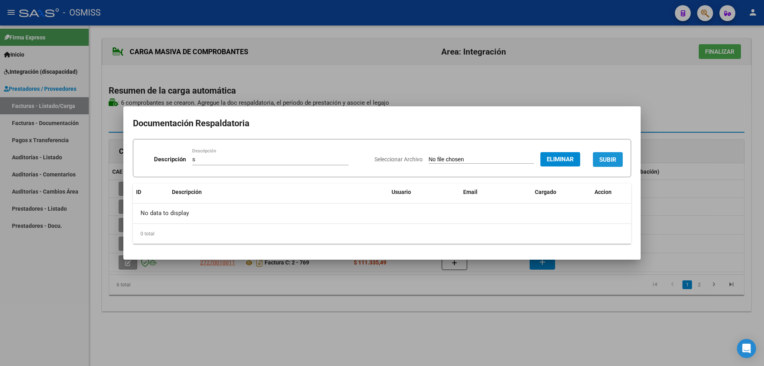
click at [606, 157] on span "SUBIR" at bounding box center [608, 159] width 17 height 7
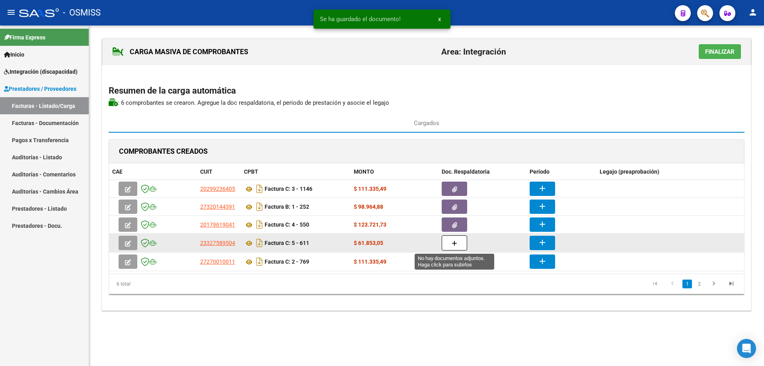
click at [462, 245] on button "button" at bounding box center [454, 242] width 25 height 15
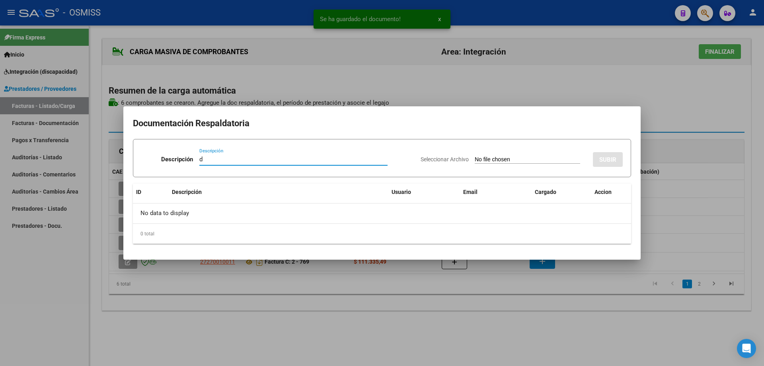
type input "d"
click at [476, 156] on input "Seleccionar Archivo" at bounding box center [528, 160] width 106 height 8
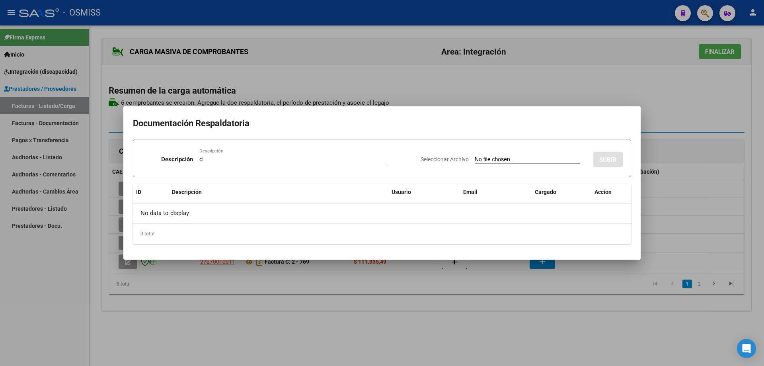
type input "C:\fakepath\Asistencia Benja [DATE].pdf"
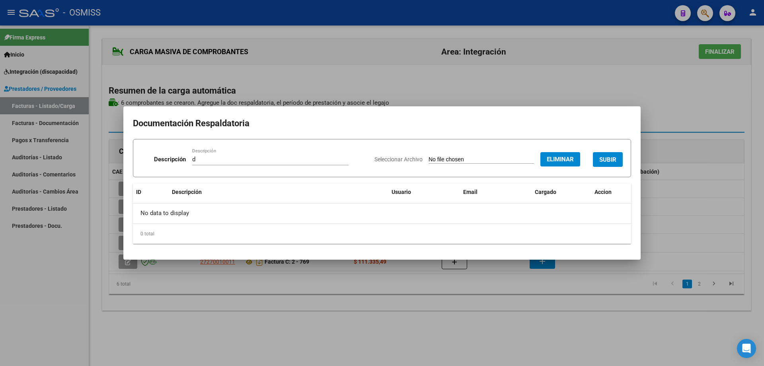
click at [609, 158] on span "SUBIR" at bounding box center [608, 159] width 17 height 7
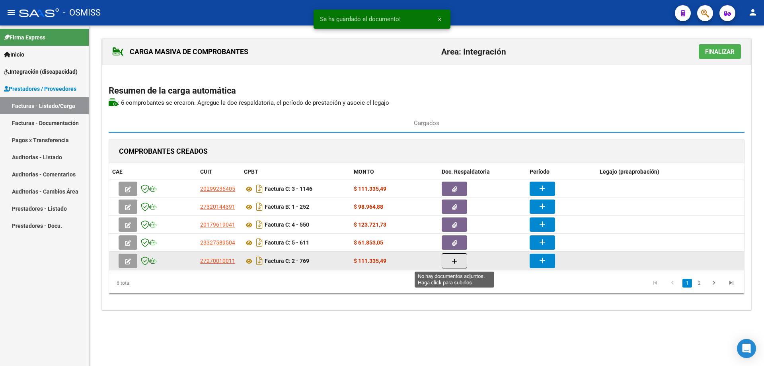
click at [458, 257] on button "button" at bounding box center [454, 260] width 25 height 15
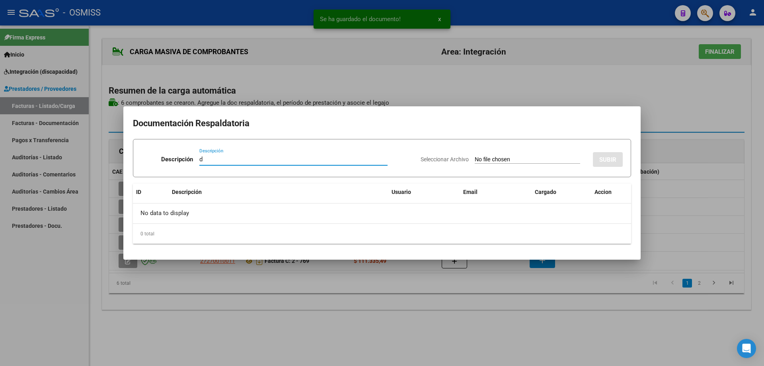
type input "d"
click at [497, 159] on input "Seleccionar Archivo" at bounding box center [528, 160] width 106 height 8
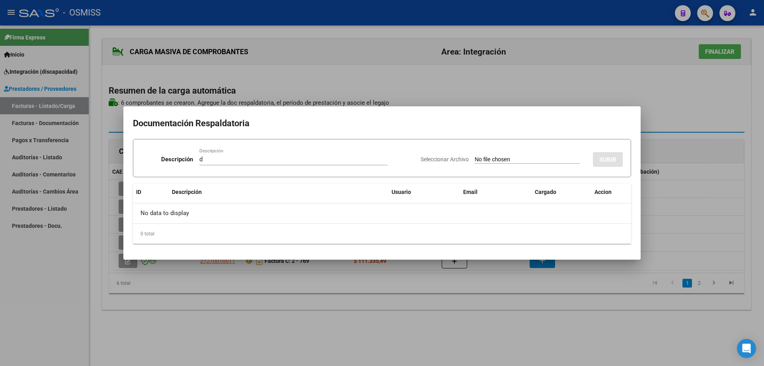
type input "C:\fakepath\ASISTENCIA BCS [DATE].pdf"
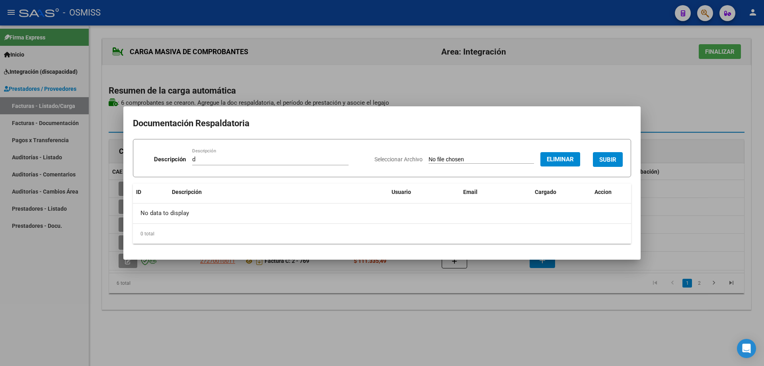
click at [615, 164] on button "SUBIR" at bounding box center [608, 159] width 30 height 15
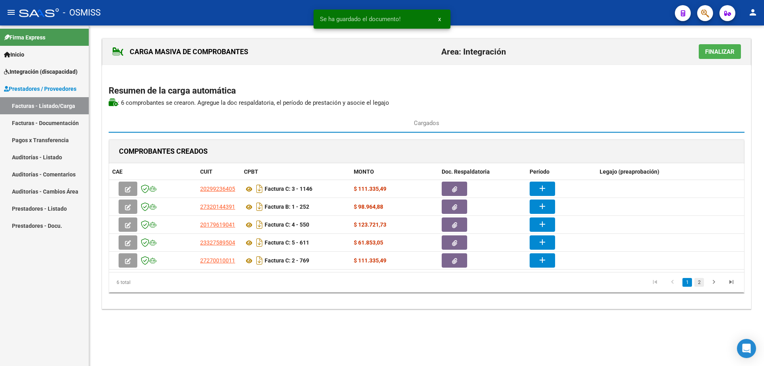
click at [702, 279] on link "2" at bounding box center [700, 282] width 10 height 9
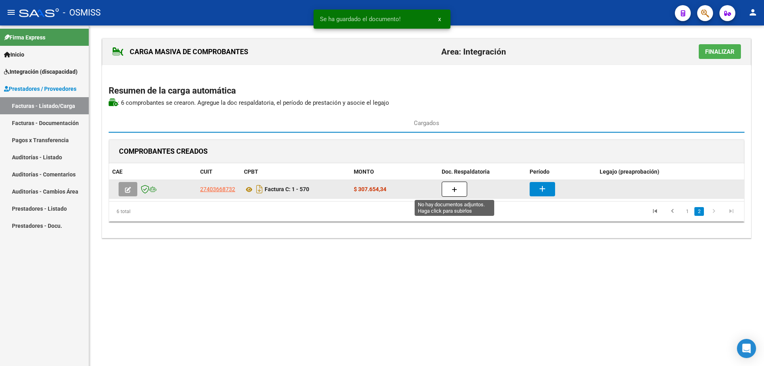
click at [453, 192] on icon "button" at bounding box center [455, 190] width 6 height 6
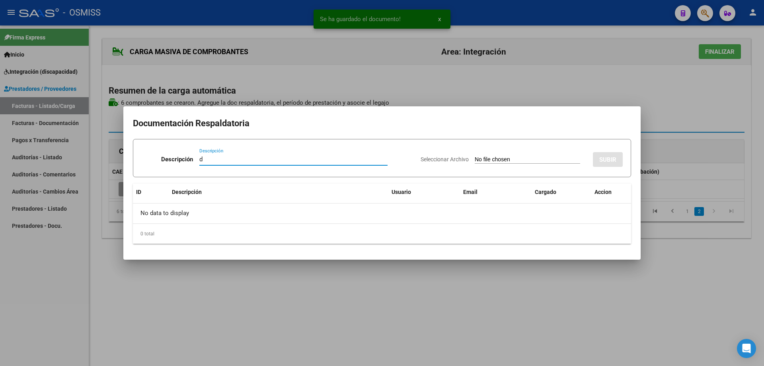
type input "d"
click at [475, 158] on input "Seleccionar Archivo" at bounding box center [528, 160] width 106 height 8
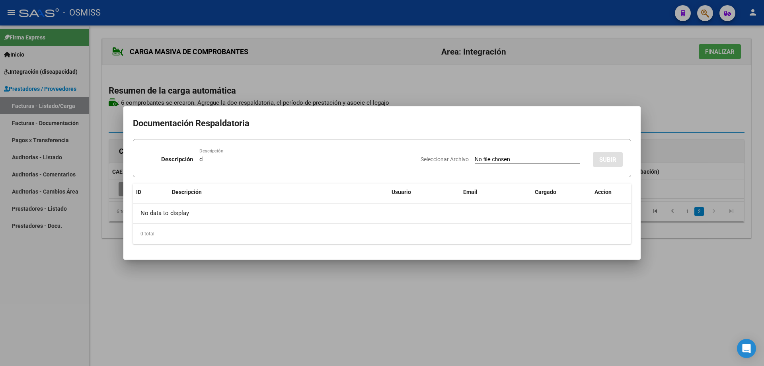
type input "C:\fakepath\Septiembre - módulo maestro de apoyo. [PERSON_NAME].pdf"
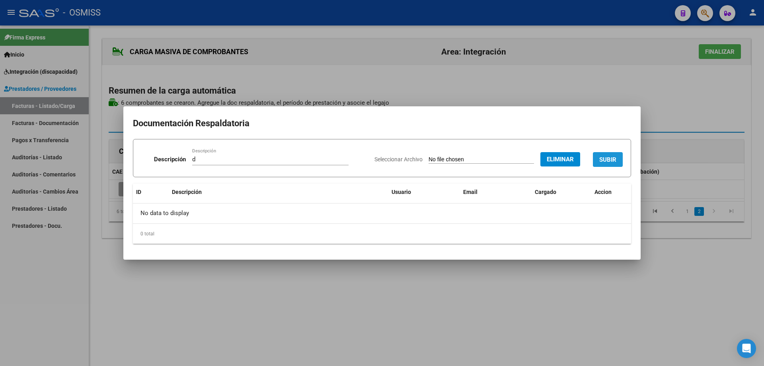
click at [608, 160] on span "SUBIR" at bounding box center [608, 159] width 17 height 7
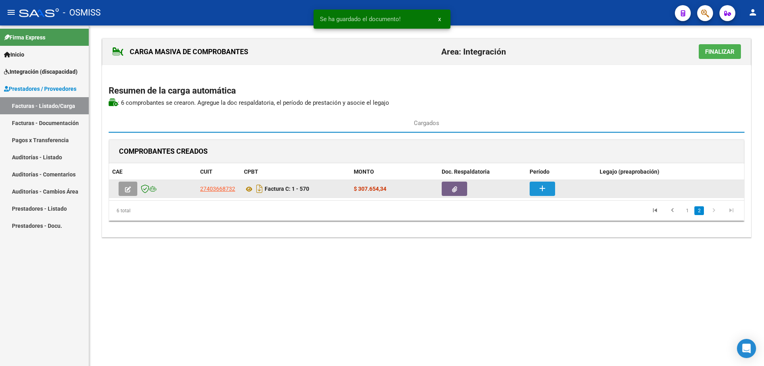
click at [550, 193] on button "add" at bounding box center [542, 189] width 25 height 14
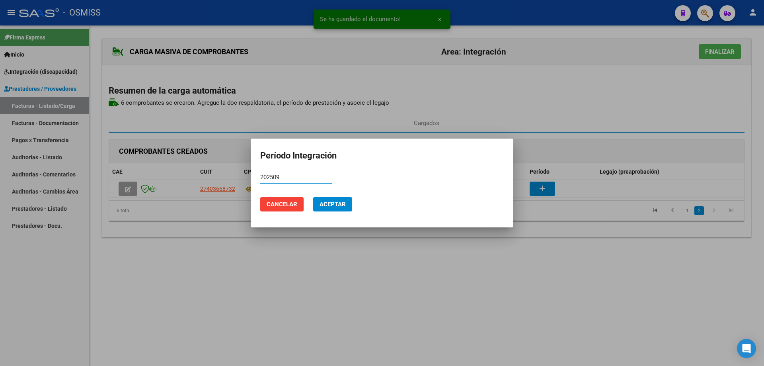
type input "202509"
click at [332, 203] on span "Aceptar" at bounding box center [333, 204] width 26 height 7
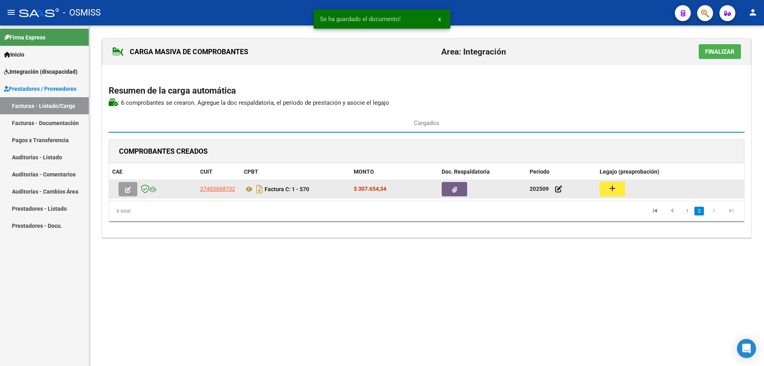
click at [621, 193] on button "add" at bounding box center [612, 189] width 25 height 15
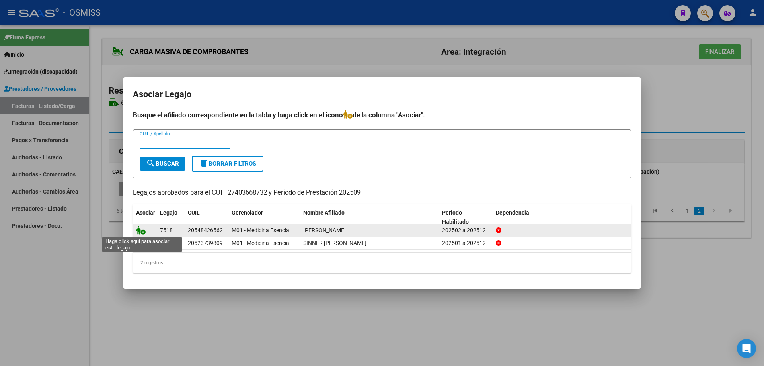
click at [138, 229] on icon at bounding box center [141, 230] width 10 height 9
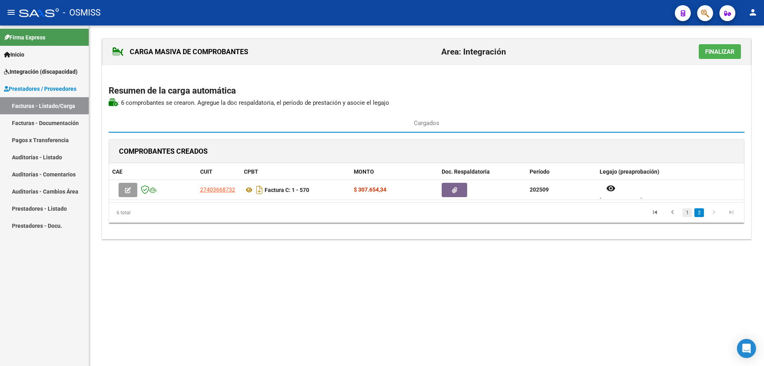
click at [685, 213] on link "1" at bounding box center [688, 212] width 10 height 9
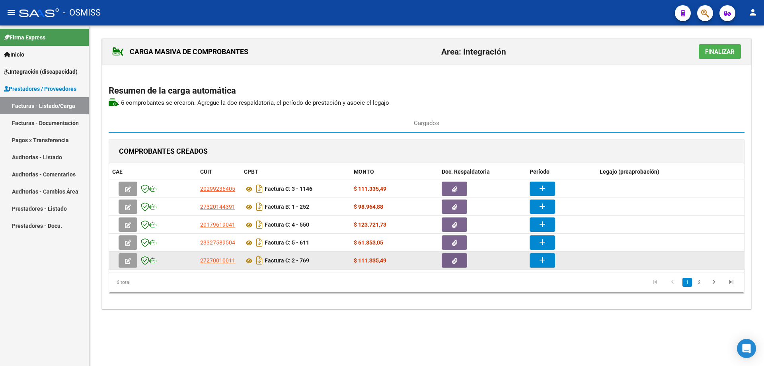
click at [546, 261] on mat-icon "add" at bounding box center [543, 260] width 10 height 10
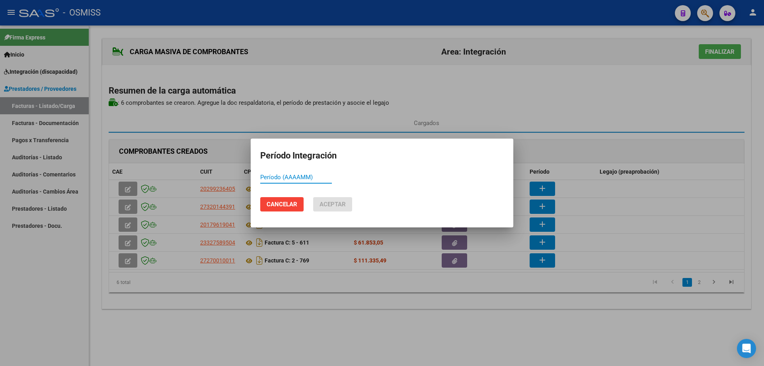
paste input "202509"
type input "202509"
click at [344, 204] on span "Aceptar" at bounding box center [333, 204] width 26 height 7
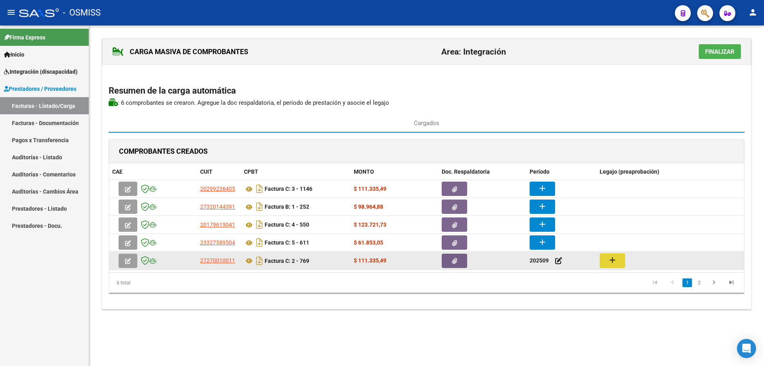
click at [609, 262] on mat-icon "add" at bounding box center [613, 260] width 10 height 10
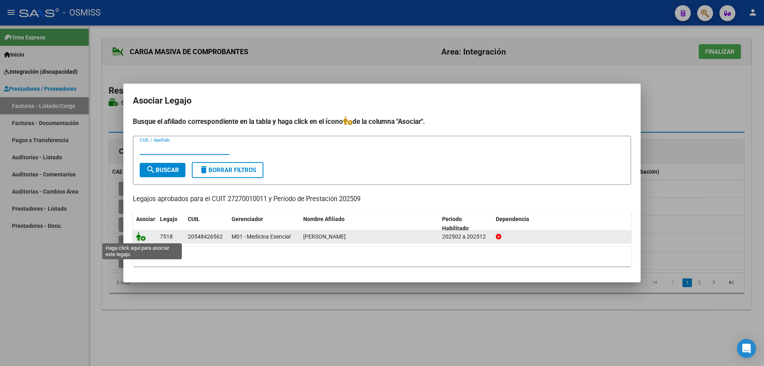
click at [143, 236] on icon at bounding box center [141, 236] width 10 height 9
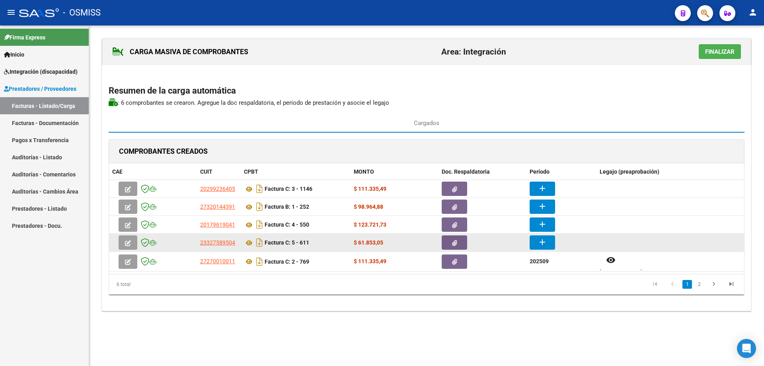
click at [552, 242] on button "add" at bounding box center [542, 242] width 25 height 14
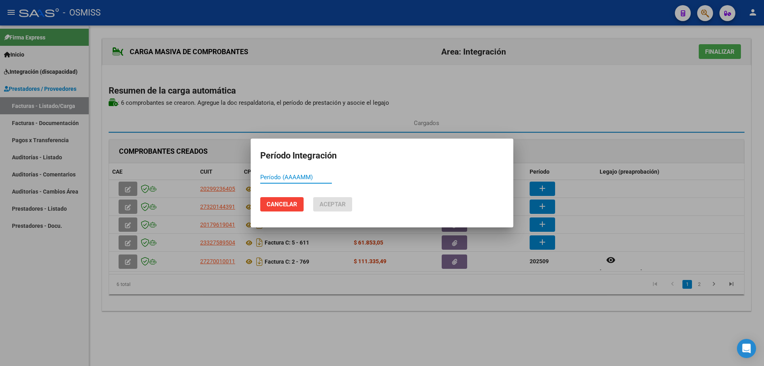
paste input "202509"
type input "202509"
click at [330, 205] on span "Aceptar" at bounding box center [333, 204] width 26 height 7
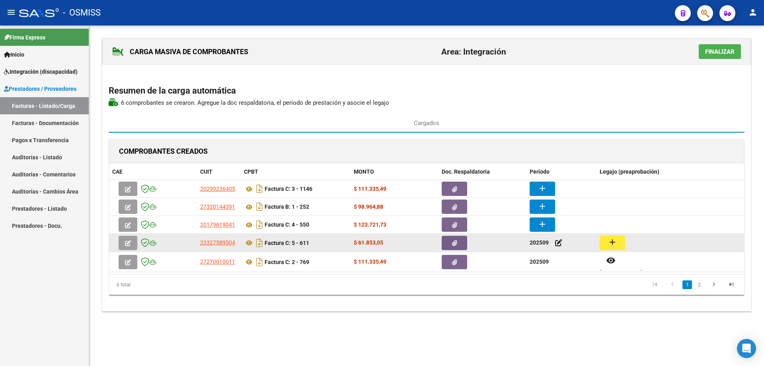
click at [610, 244] on mat-icon "add" at bounding box center [613, 242] width 10 height 10
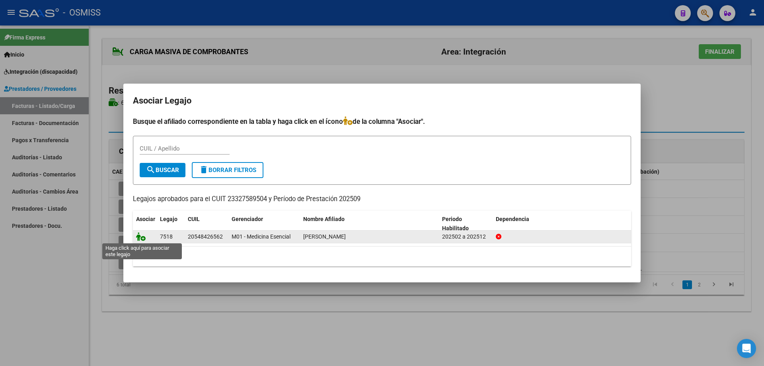
click at [141, 237] on icon at bounding box center [141, 236] width 10 height 9
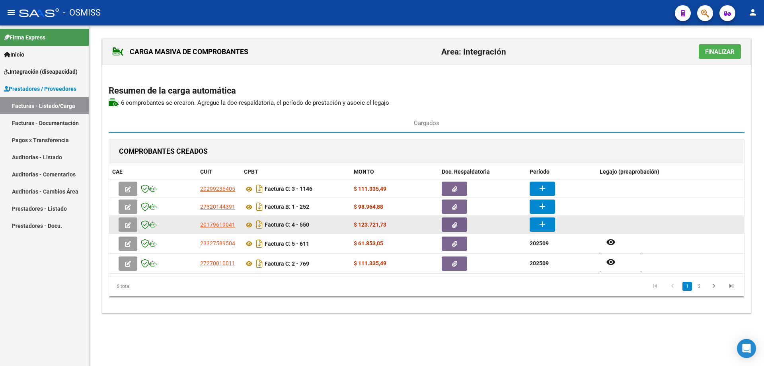
click at [543, 222] on mat-icon "add" at bounding box center [543, 224] width 10 height 10
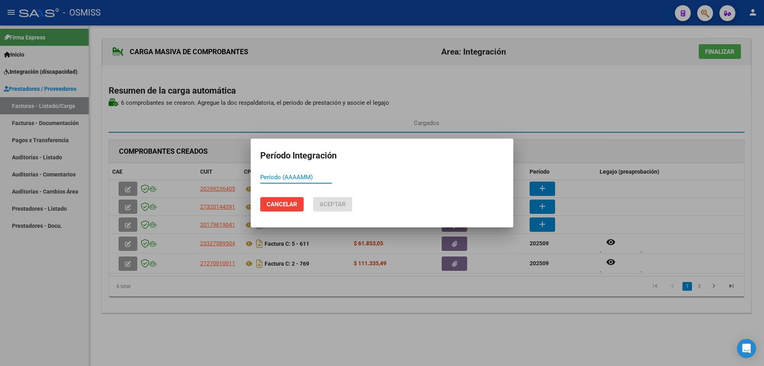
paste input "202509"
type input "202509"
click at [344, 205] on span "Aceptar" at bounding box center [333, 204] width 26 height 7
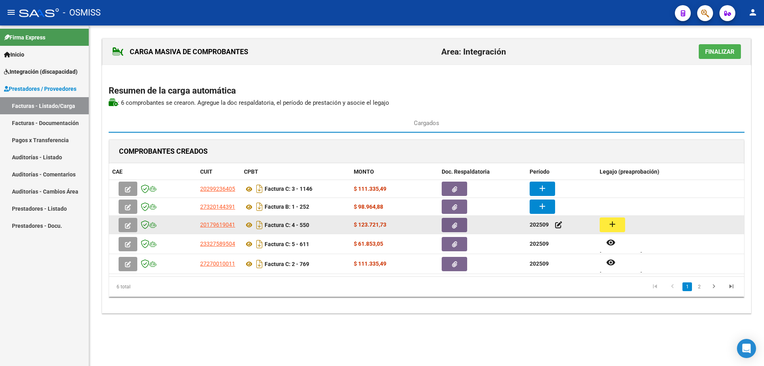
click at [614, 226] on mat-icon "add" at bounding box center [613, 224] width 10 height 10
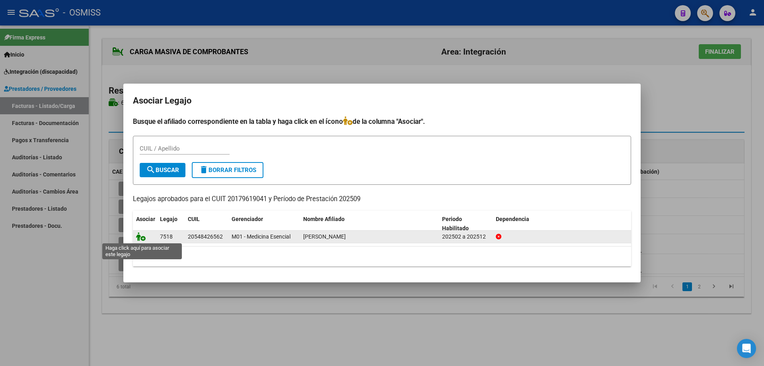
click at [139, 238] on icon at bounding box center [141, 236] width 10 height 9
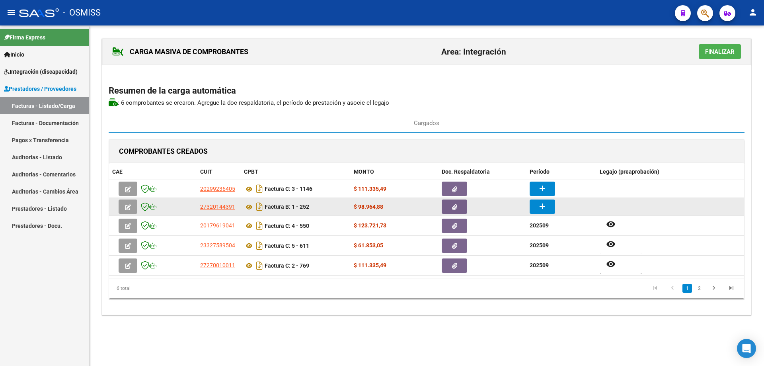
click at [543, 203] on mat-icon "add" at bounding box center [543, 206] width 10 height 10
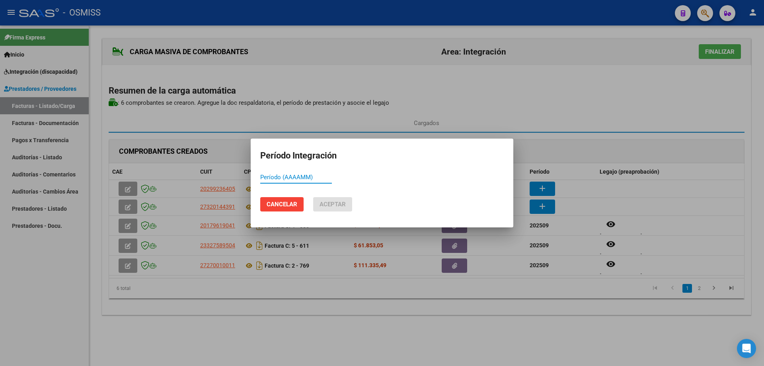
paste input "202509"
type input "202509"
click at [346, 203] on button "Aceptar" at bounding box center [332, 204] width 39 height 14
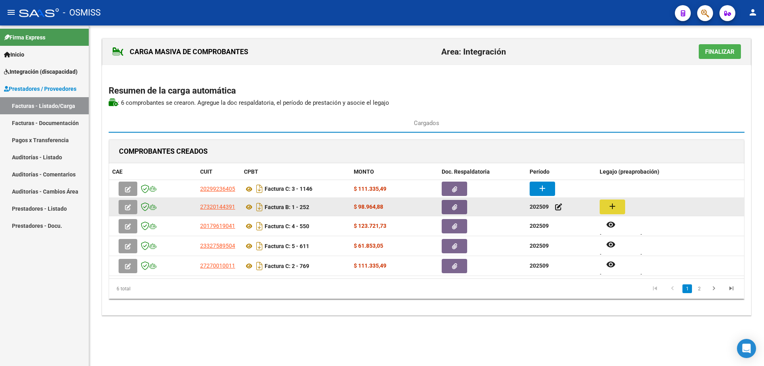
click at [612, 205] on mat-icon "add" at bounding box center [613, 206] width 10 height 10
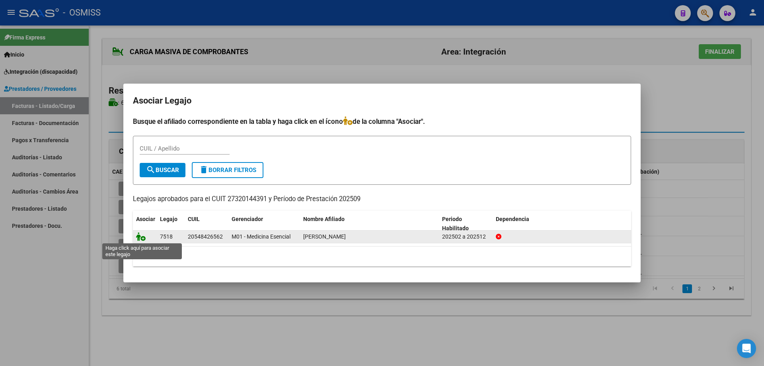
click at [139, 238] on icon at bounding box center [141, 236] width 10 height 9
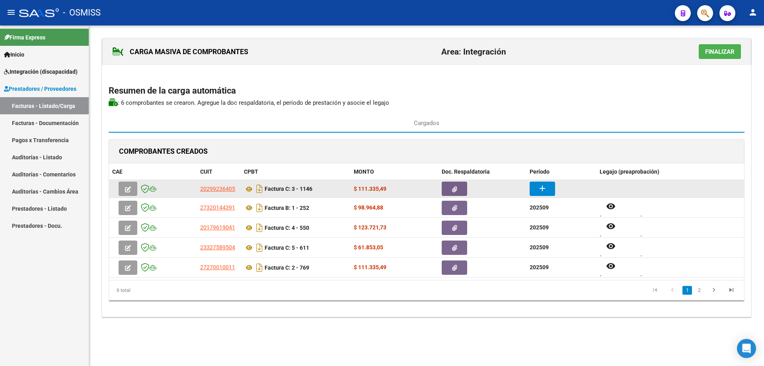
click at [533, 184] on button "add" at bounding box center [542, 189] width 25 height 14
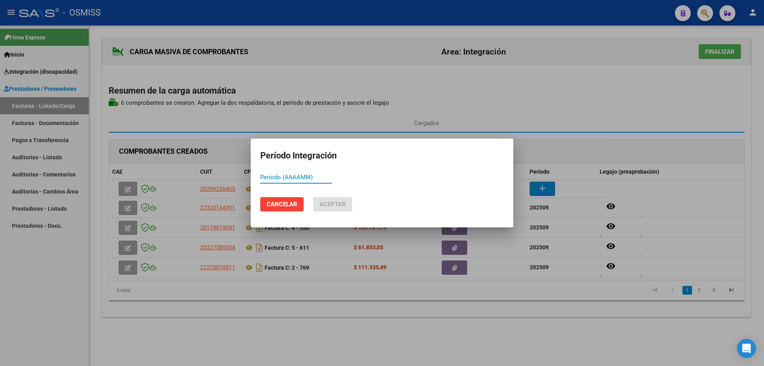
paste input "202509"
type input "202509"
click at [339, 206] on span "Aceptar" at bounding box center [333, 204] width 26 height 7
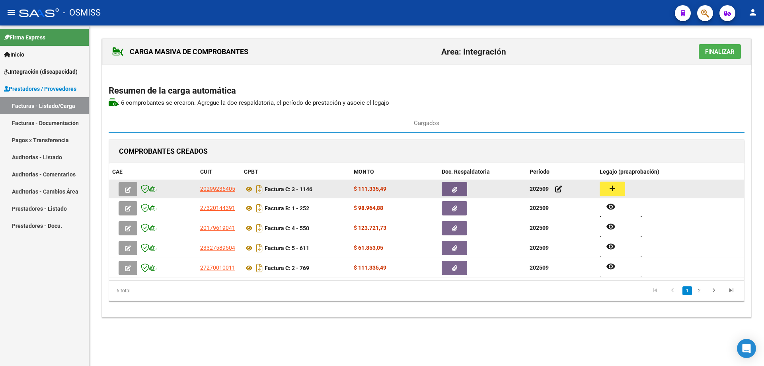
click at [614, 187] on button "add" at bounding box center [612, 189] width 25 height 15
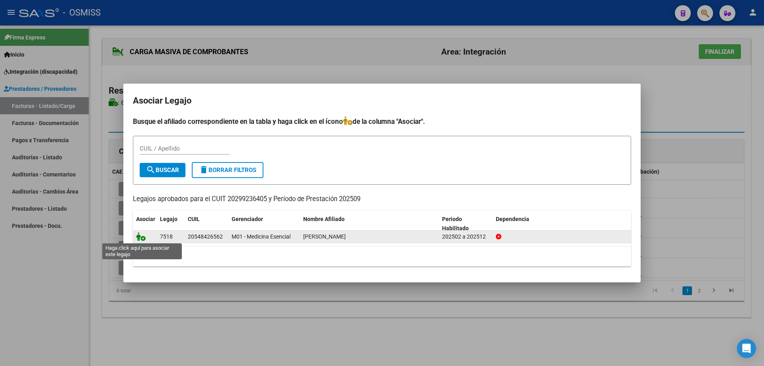
click at [140, 235] on icon at bounding box center [141, 236] width 10 height 9
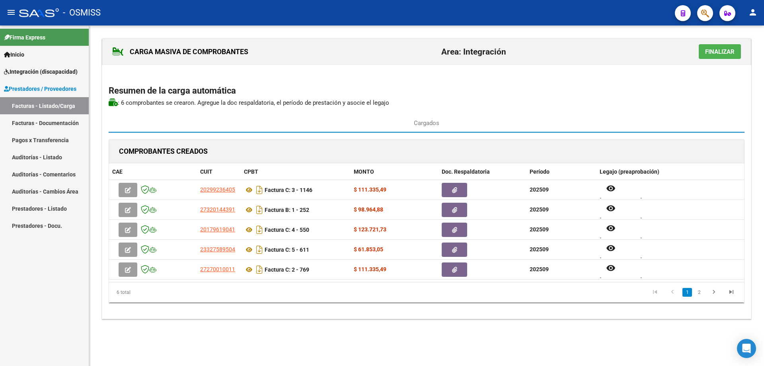
click at [715, 53] on span "Finalizar" at bounding box center [719, 51] width 29 height 7
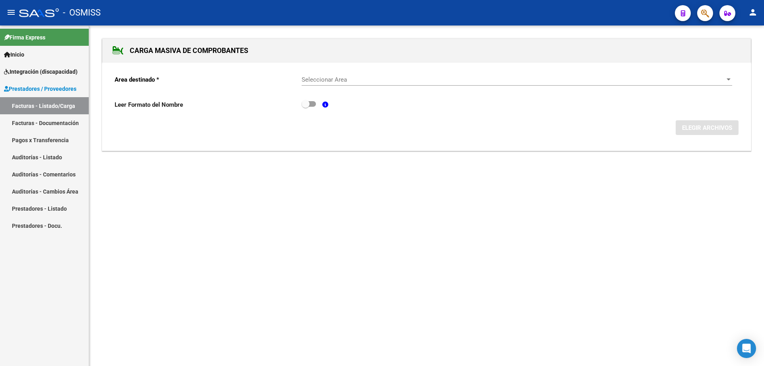
click at [333, 266] on mat-sidenav-content "CARGA MASIVA DE COMPROBANTES Area destinado * Seleccionar Area Seleccionar Area…" at bounding box center [426, 195] width 675 height 340
